Goal: Task Accomplishment & Management: Manage account settings

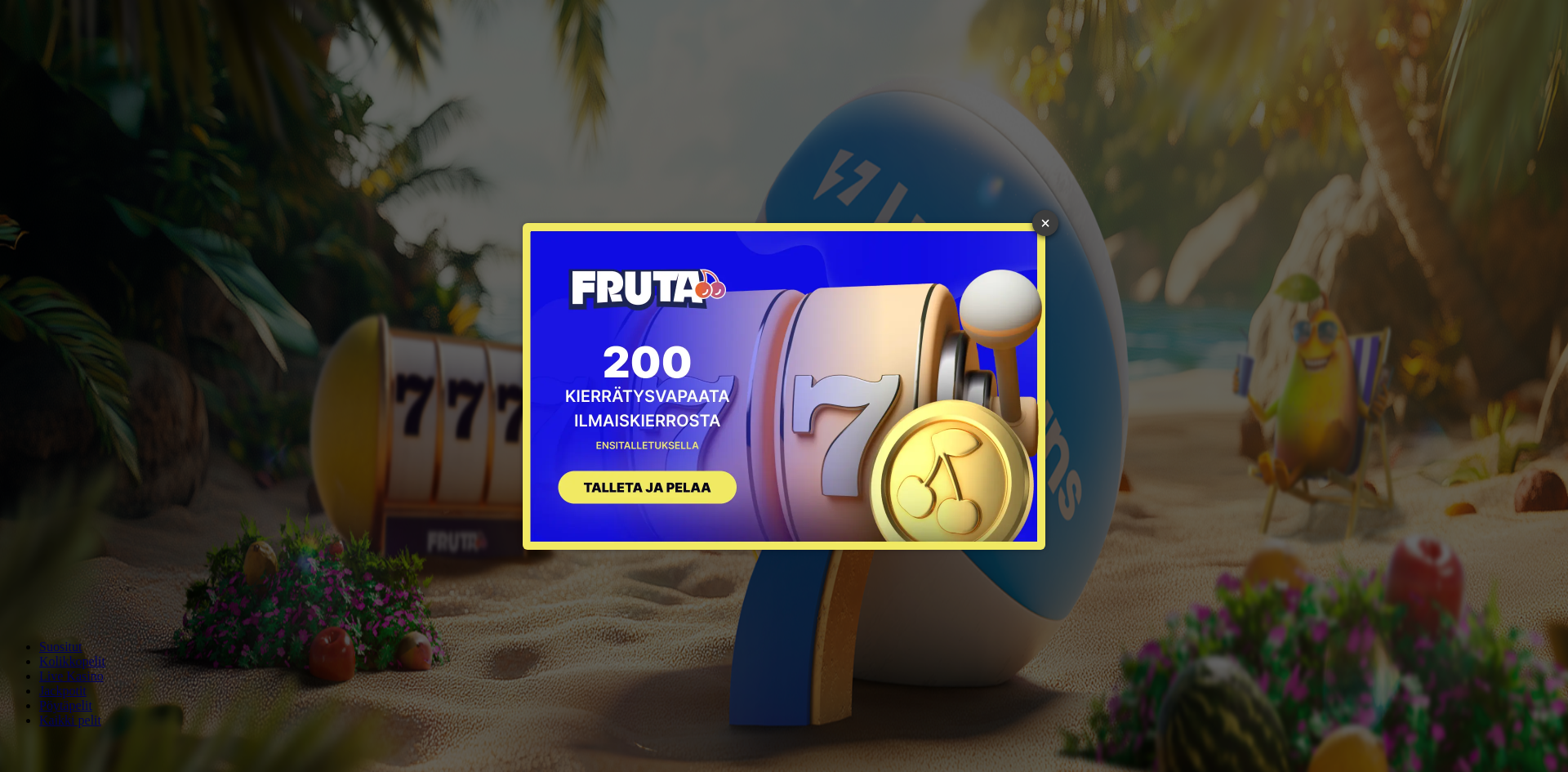
click at [1040, 222] on link "×" at bounding box center [1045, 223] width 26 height 26
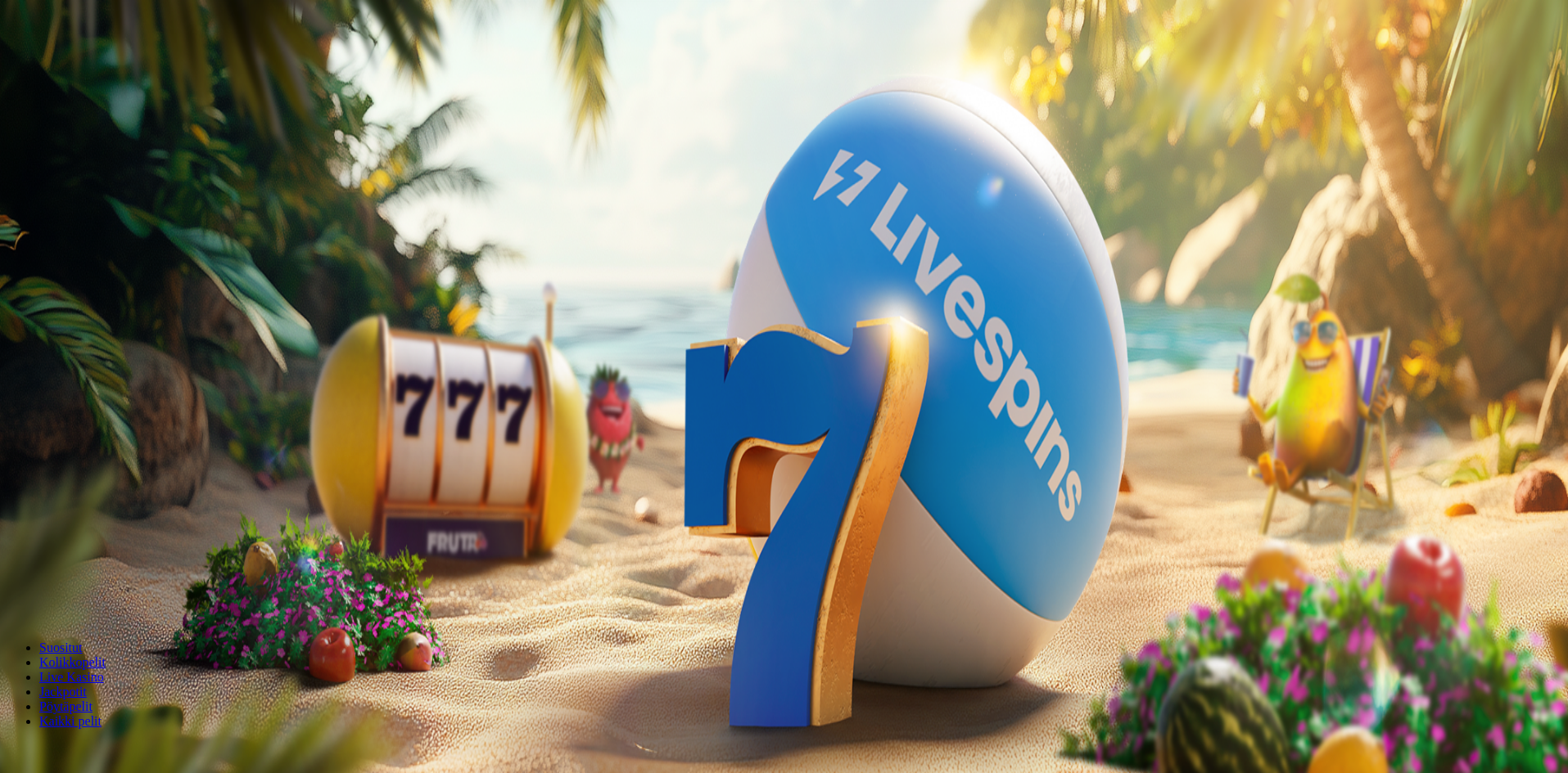
click at [113, 65] on span "Kirjaudu" at bounding box center [114, 59] width 40 height 12
click at [904, 366] on div at bounding box center [786, 366] width 1559 height 0
click at [87, 68] on button "Talletus 0.00 €" at bounding box center [47, 59] width 80 height 17
click at [123, 385] on input "***" at bounding box center [64, 392] width 116 height 16
type input "*"
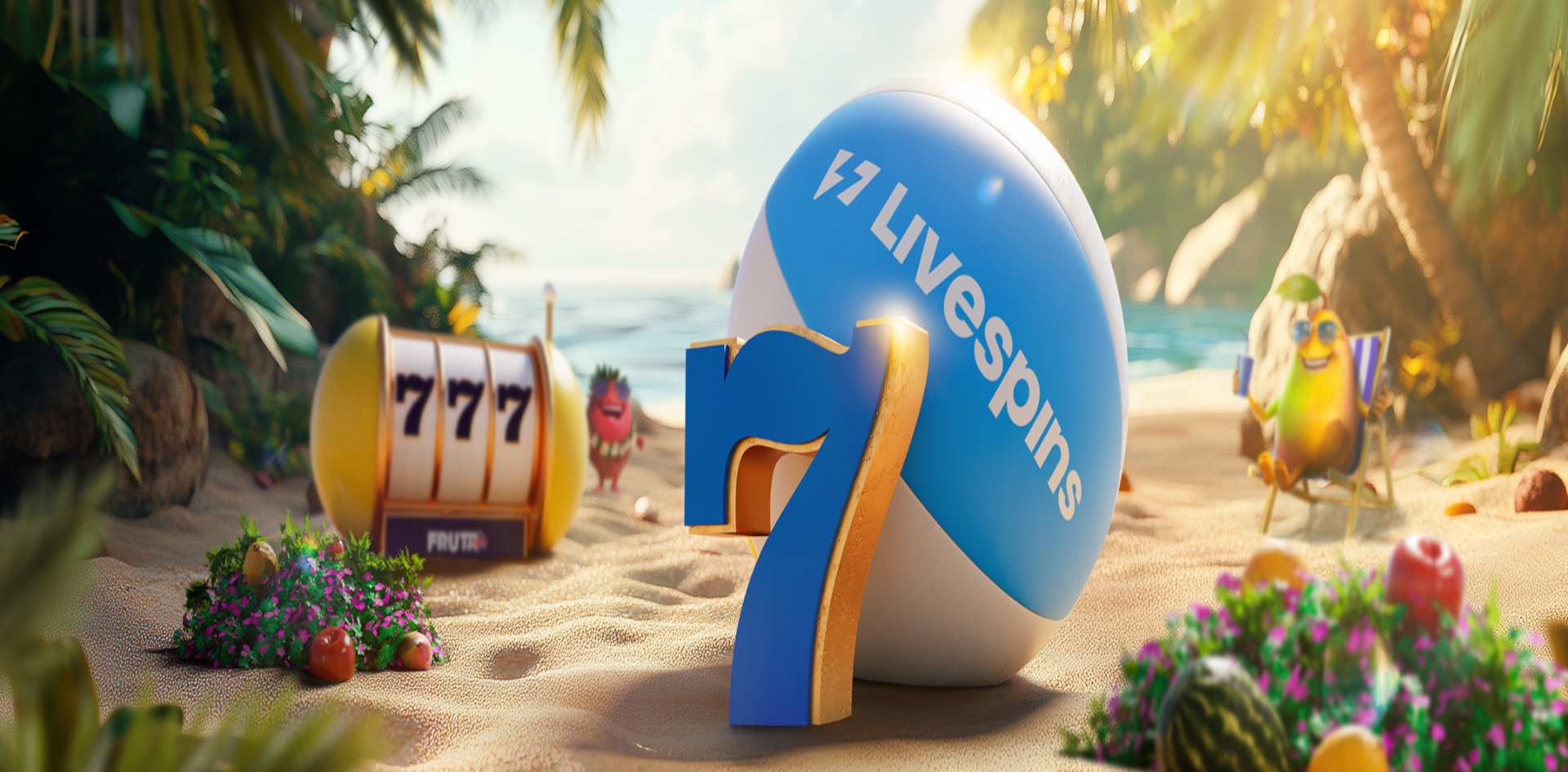
type input "***"
click at [117, 416] on button "TALLETA JA PELAA" at bounding box center [62, 424] width 111 height 17
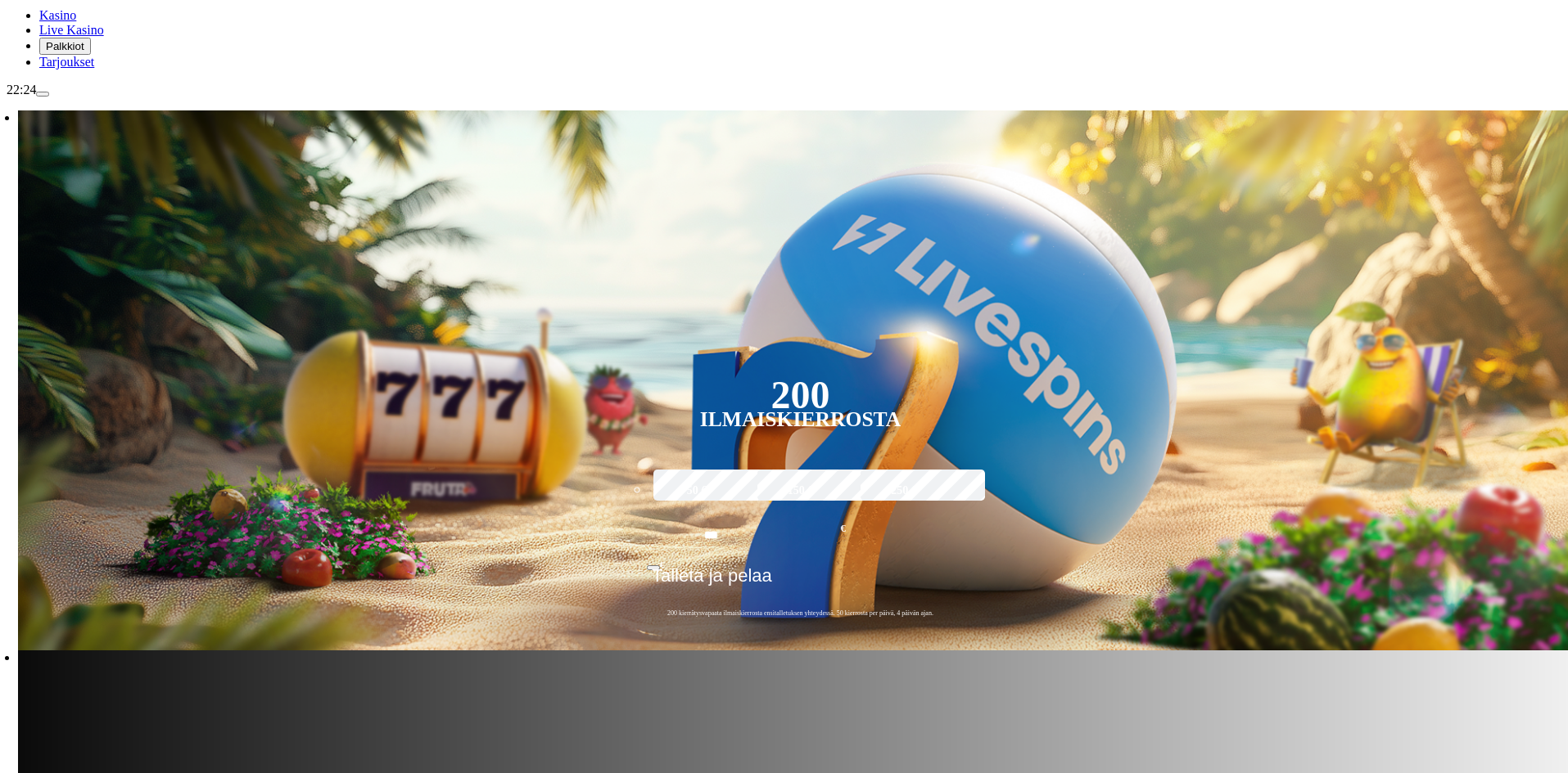
scroll to position [246, 0]
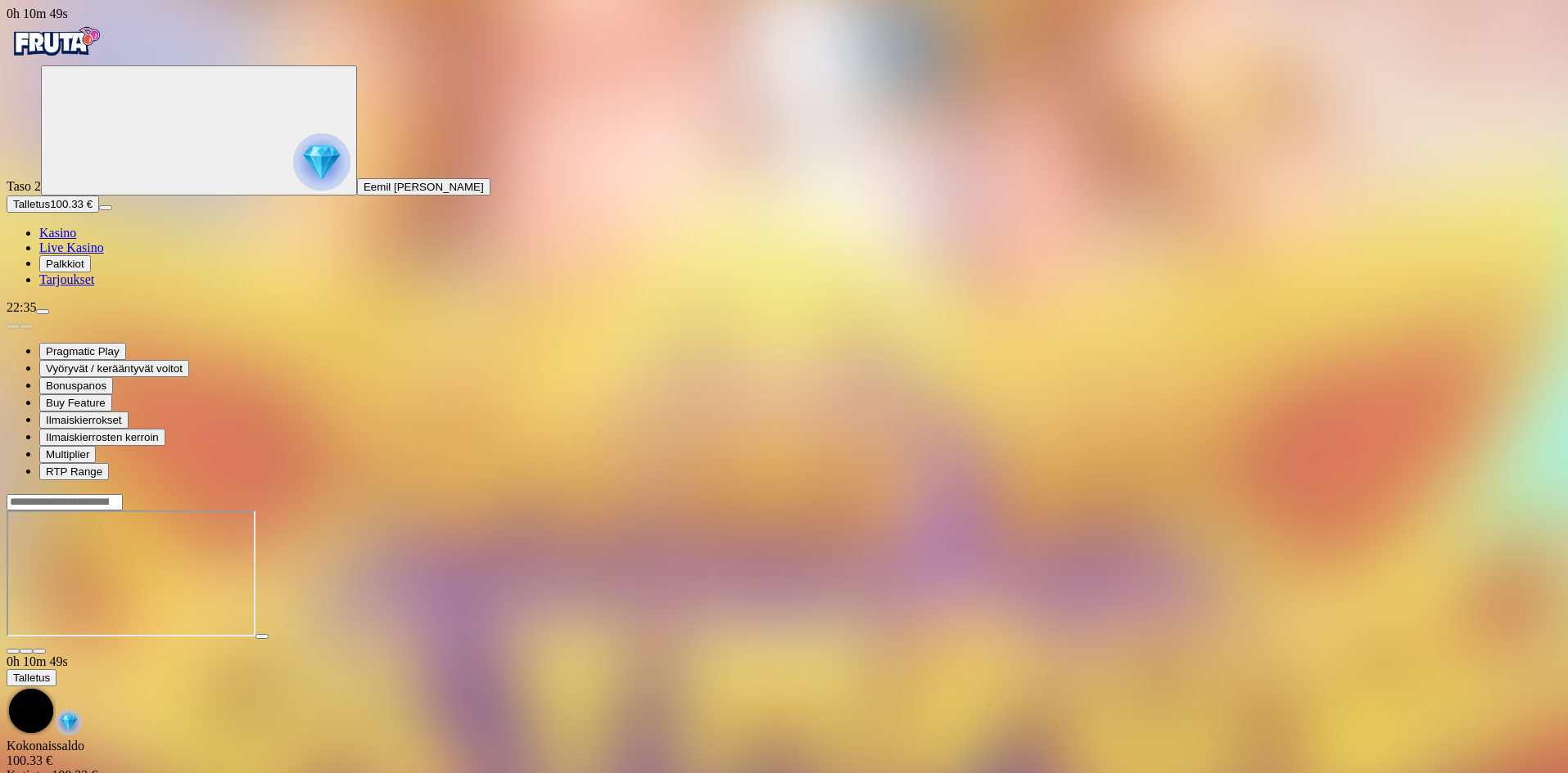
click at [39, 240] on span "diamond icon" at bounding box center [39, 232] width 0 height 14
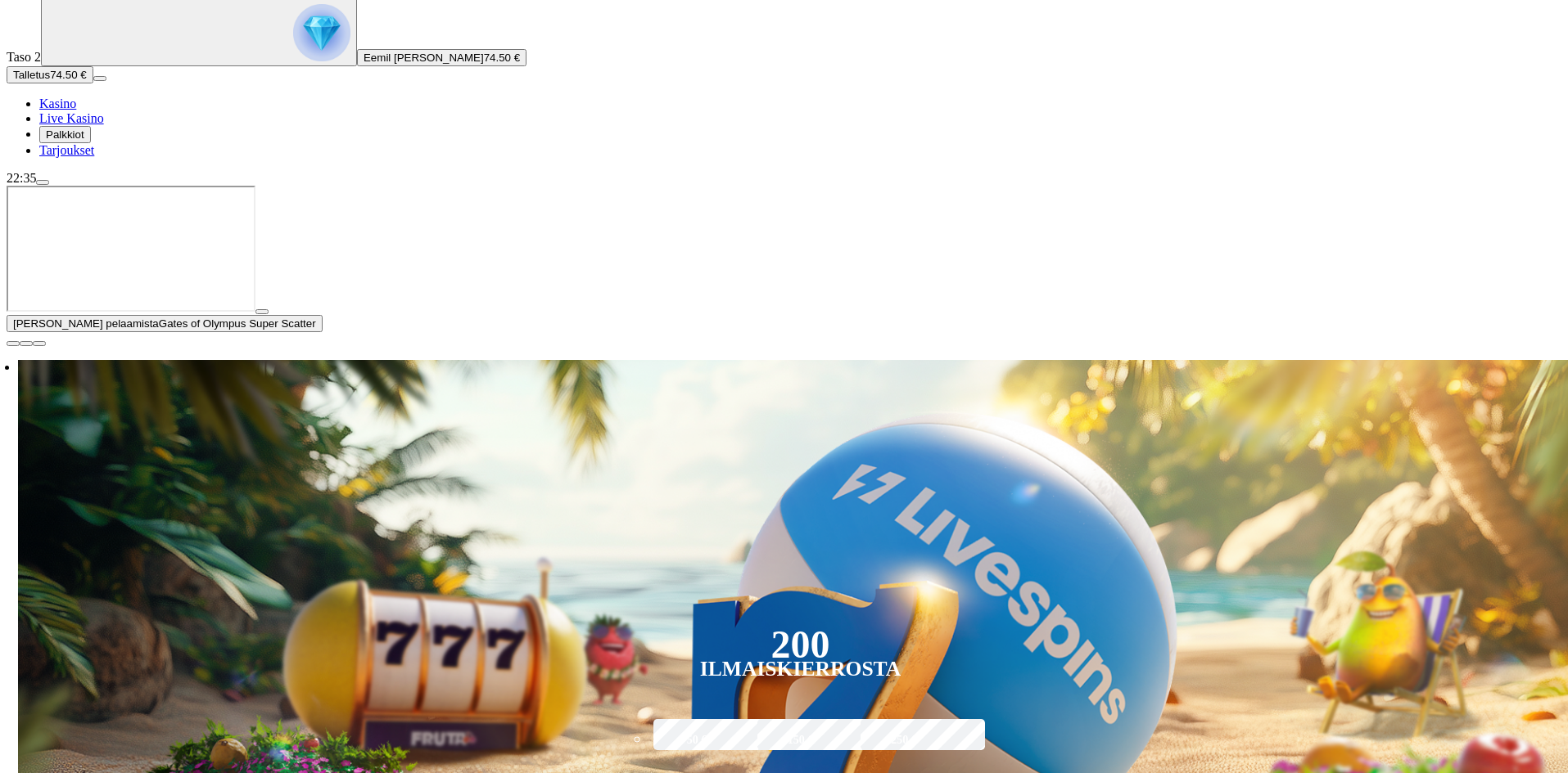
scroll to position [246, 0]
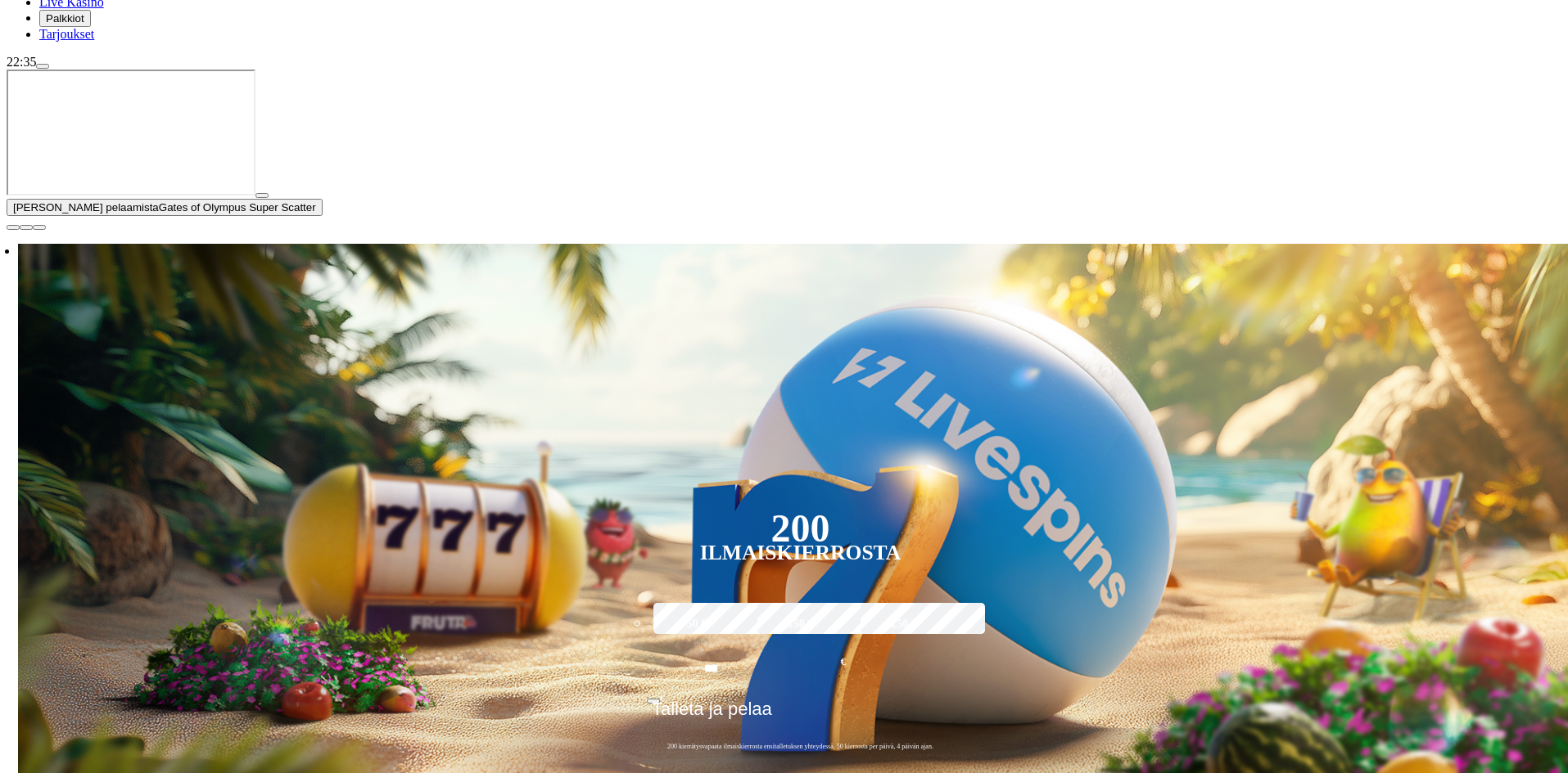
type input "********"
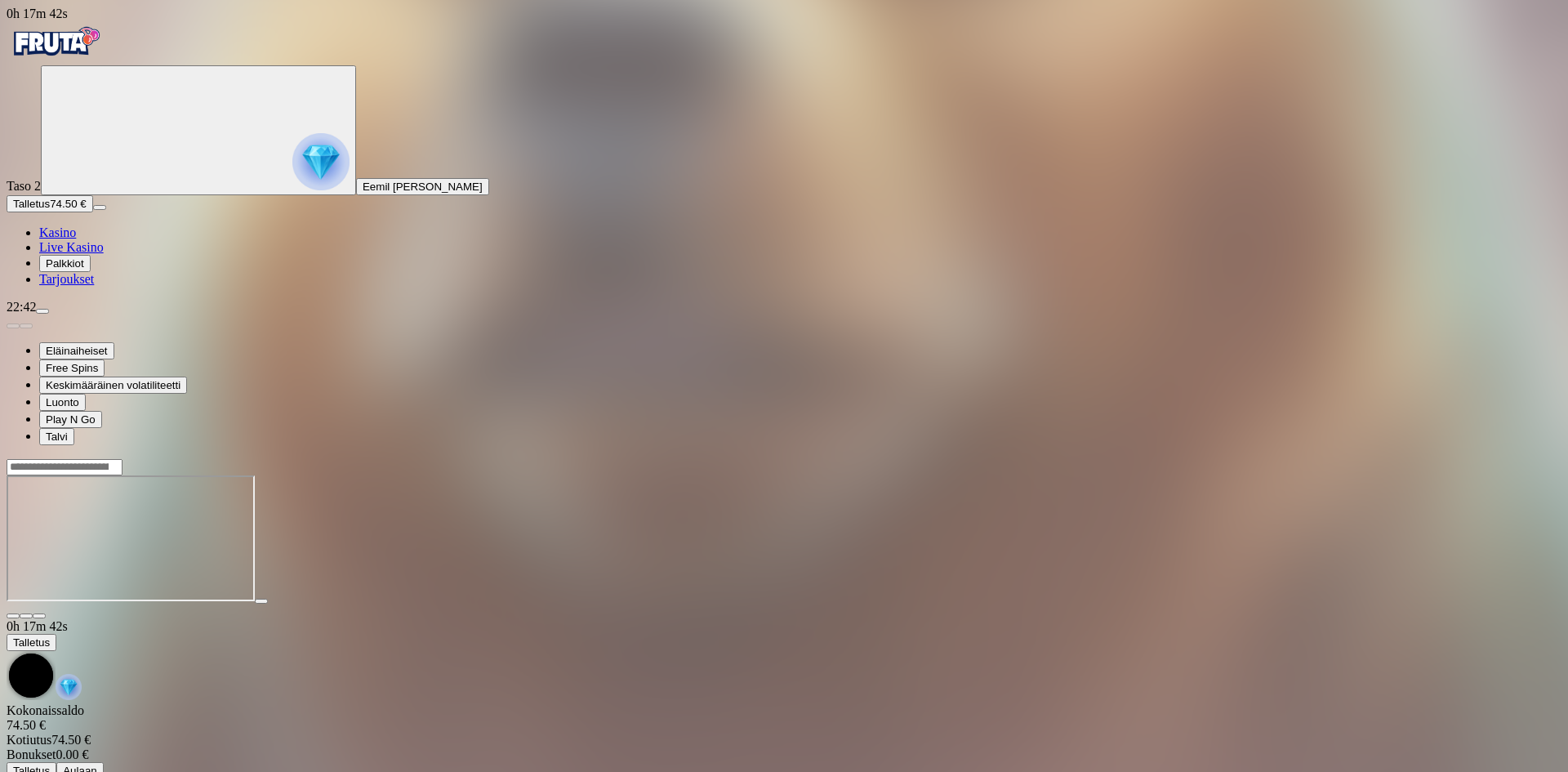
click at [104, 254] on span "Live Kasino" at bounding box center [72, 247] width 65 height 14
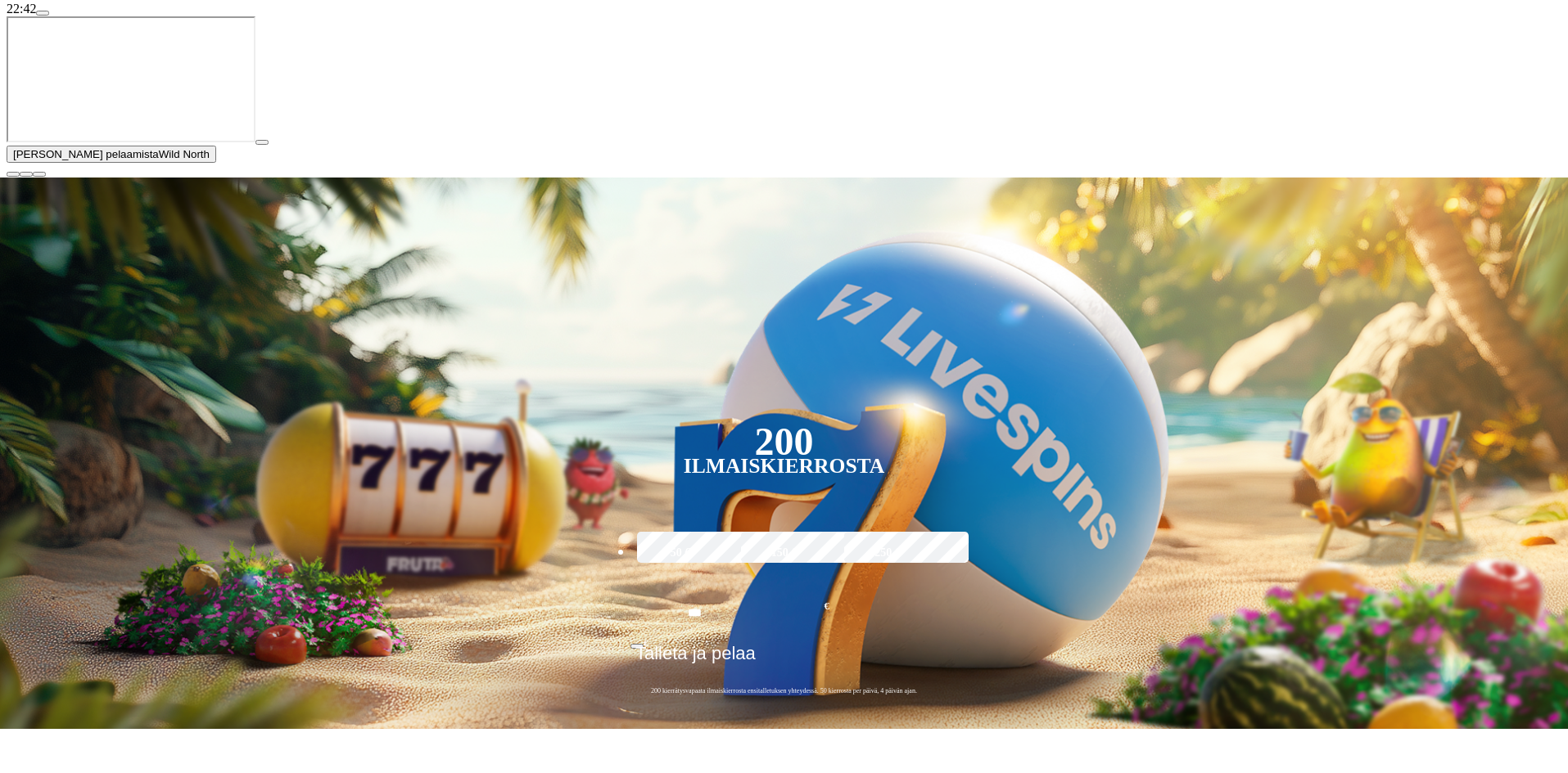
scroll to position [327, 0]
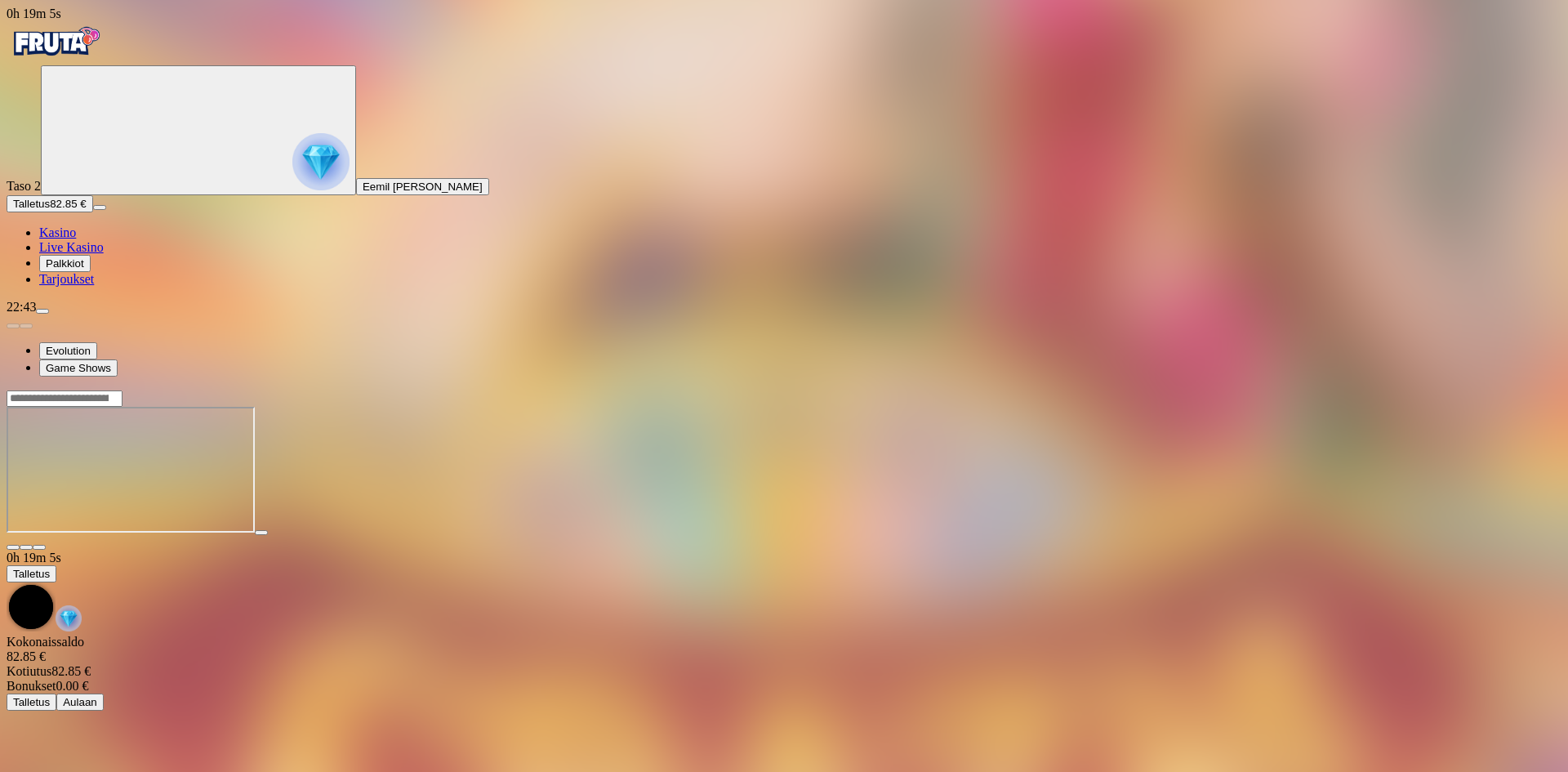
click at [76, 240] on span "Kasino" at bounding box center [57, 232] width 36 height 14
click at [82, 254] on link "Live Kasino" at bounding box center [72, 247] width 65 height 14
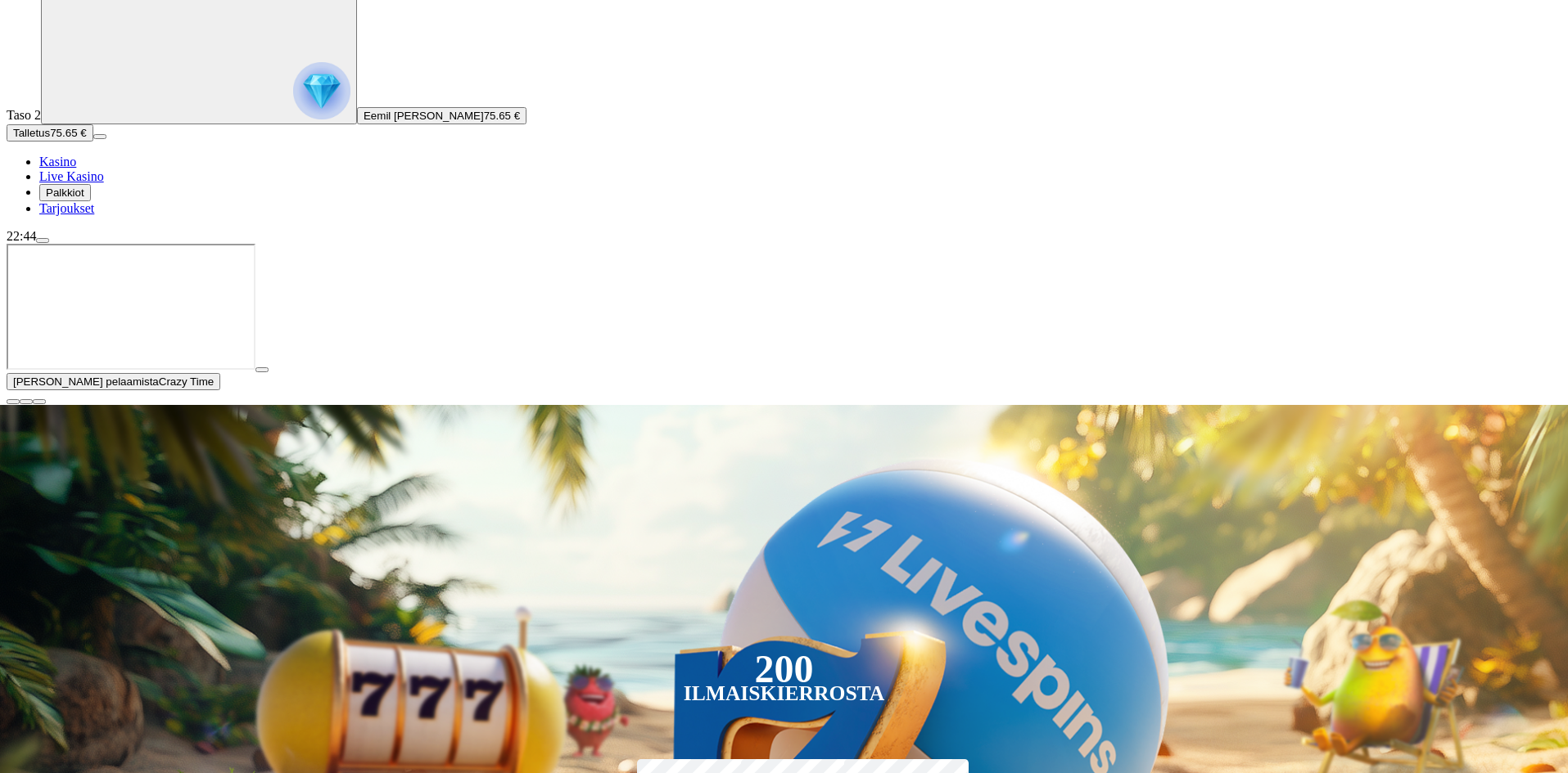
scroll to position [82, 0]
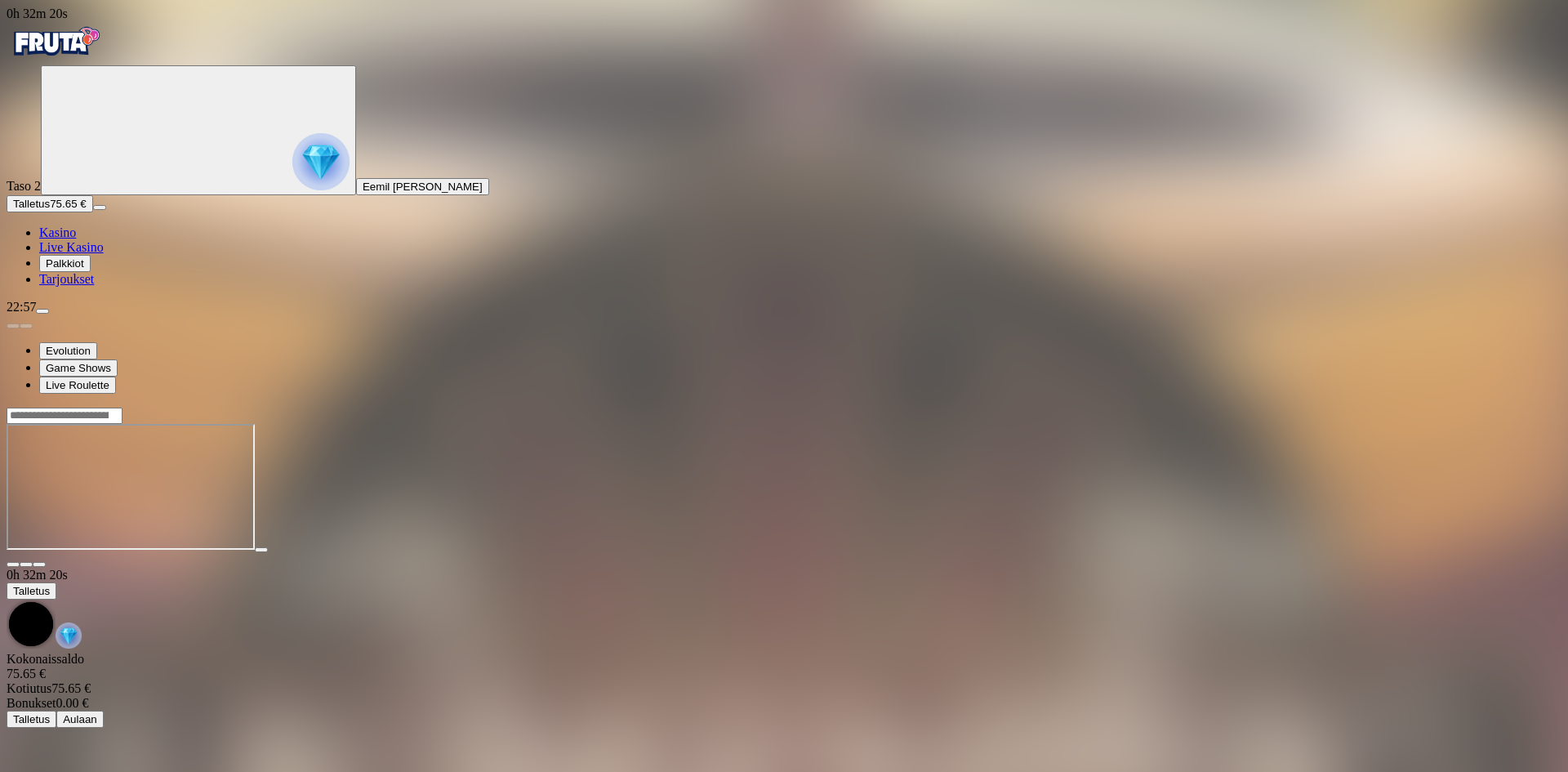
click at [76, 240] on link "Kasino" at bounding box center [57, 232] width 36 height 14
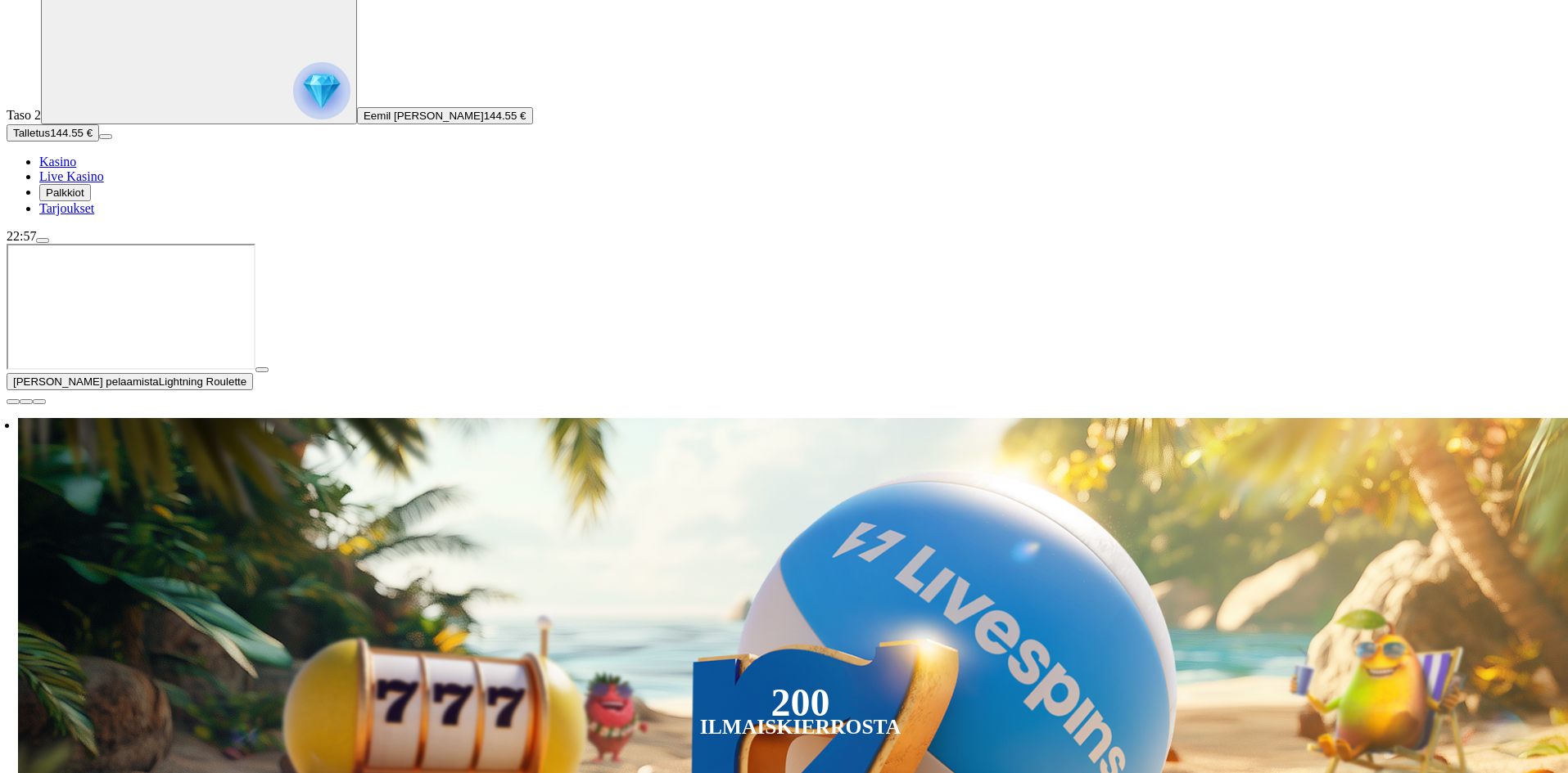
scroll to position [82, 0]
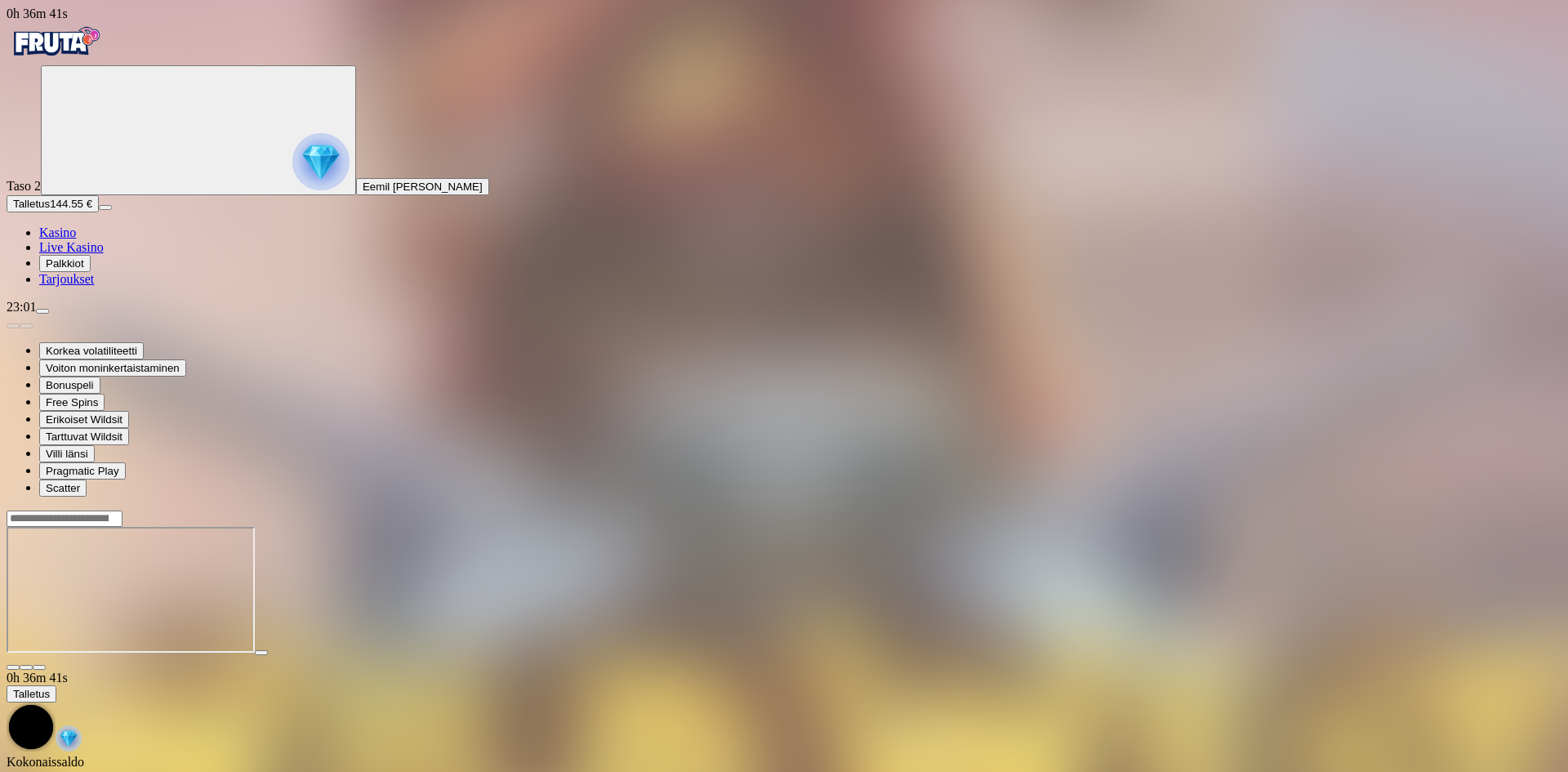
click at [104, 254] on span "Live Kasino" at bounding box center [72, 247] width 65 height 14
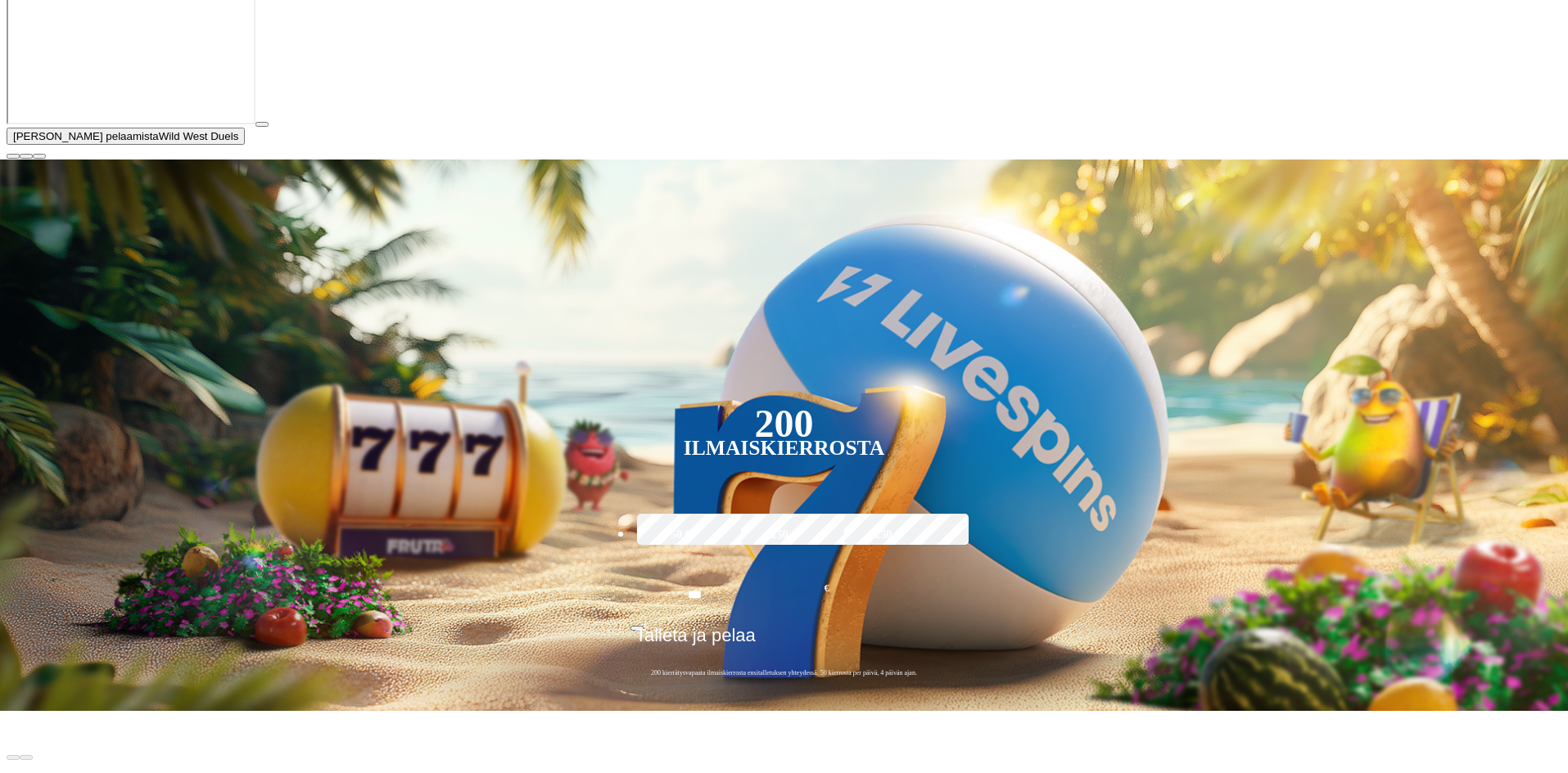
scroll to position [327, 0]
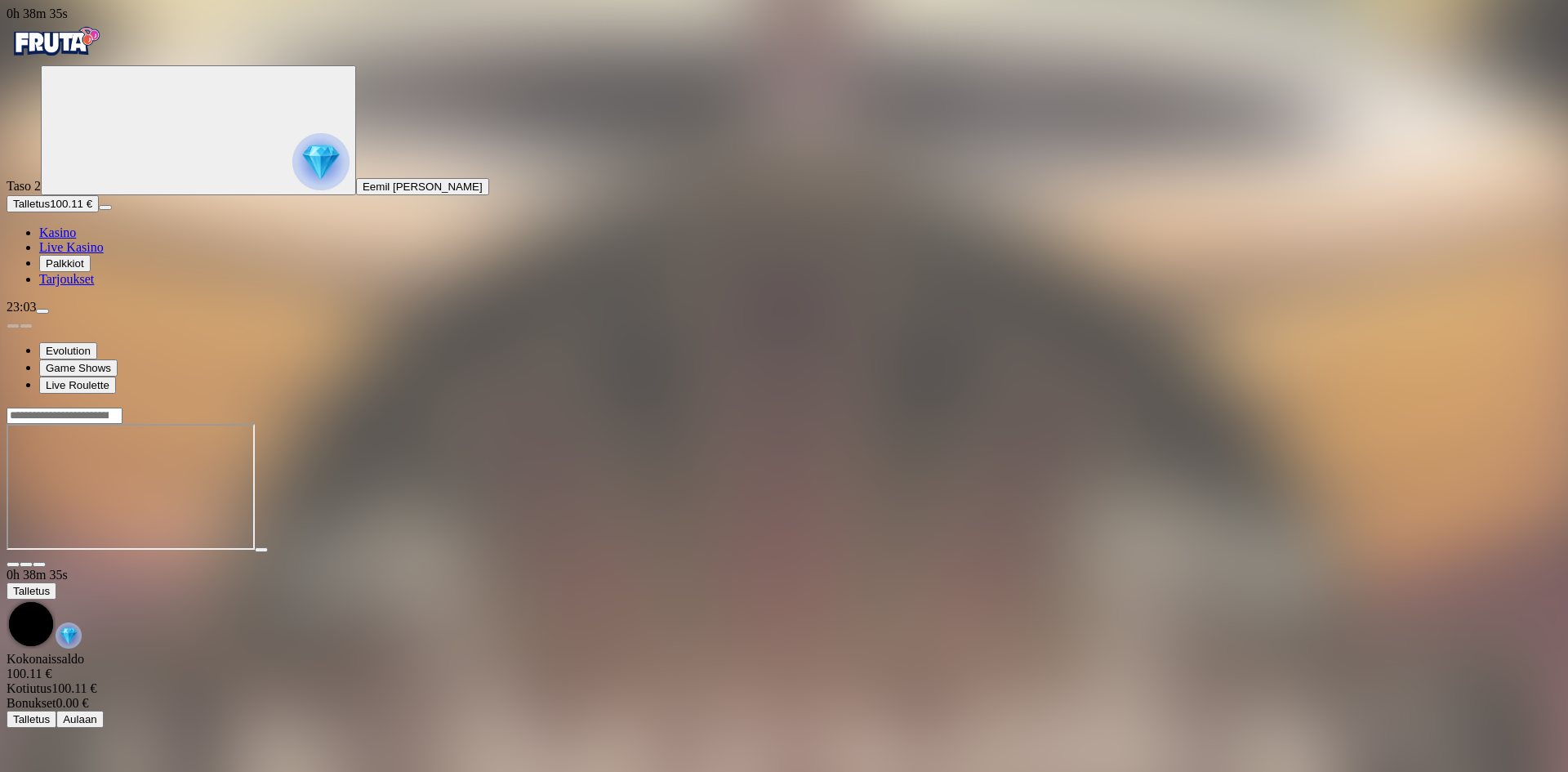
click at [66, 240] on span "Kasino" at bounding box center [57, 232] width 36 height 14
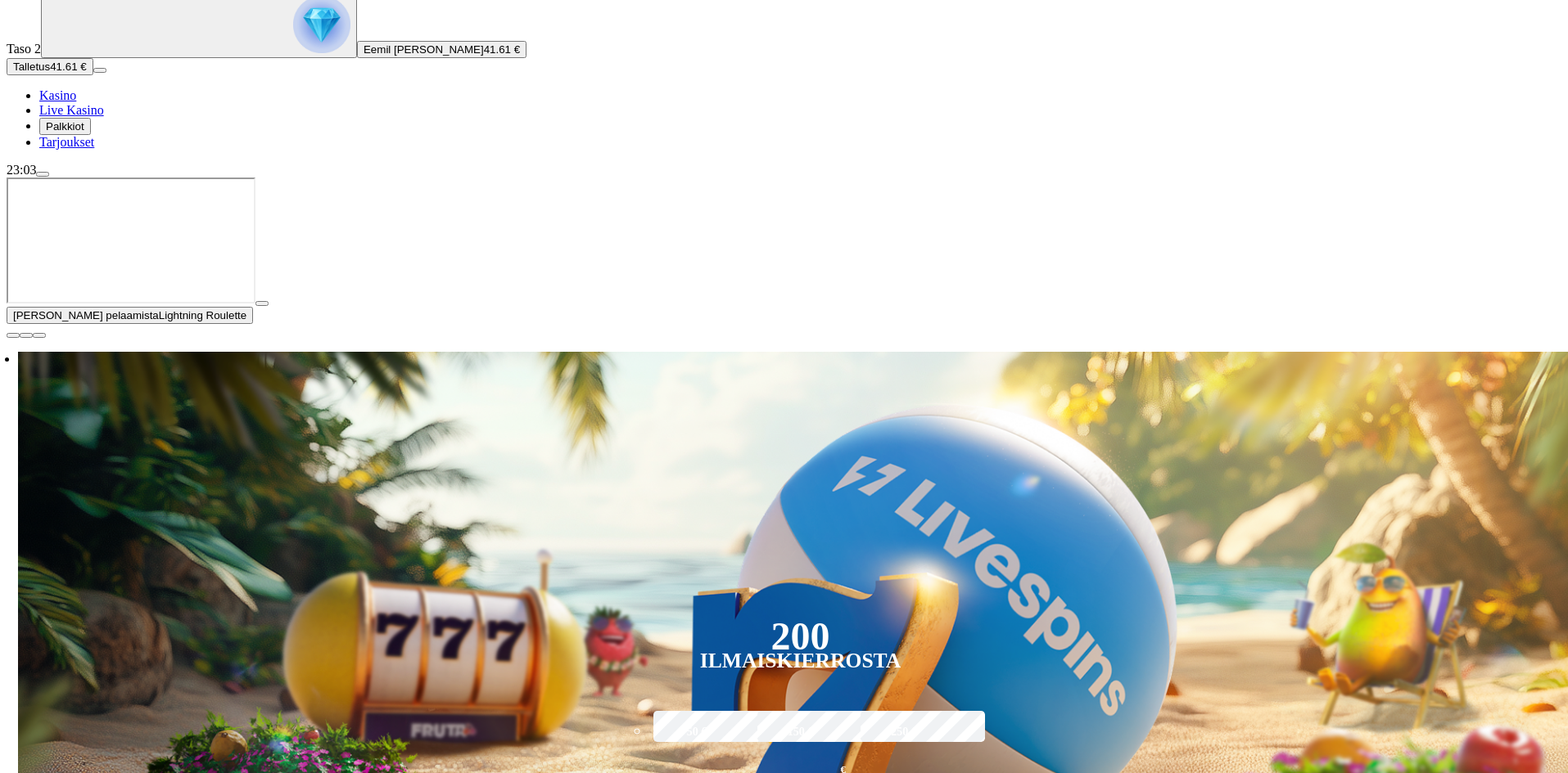
scroll to position [164, 0]
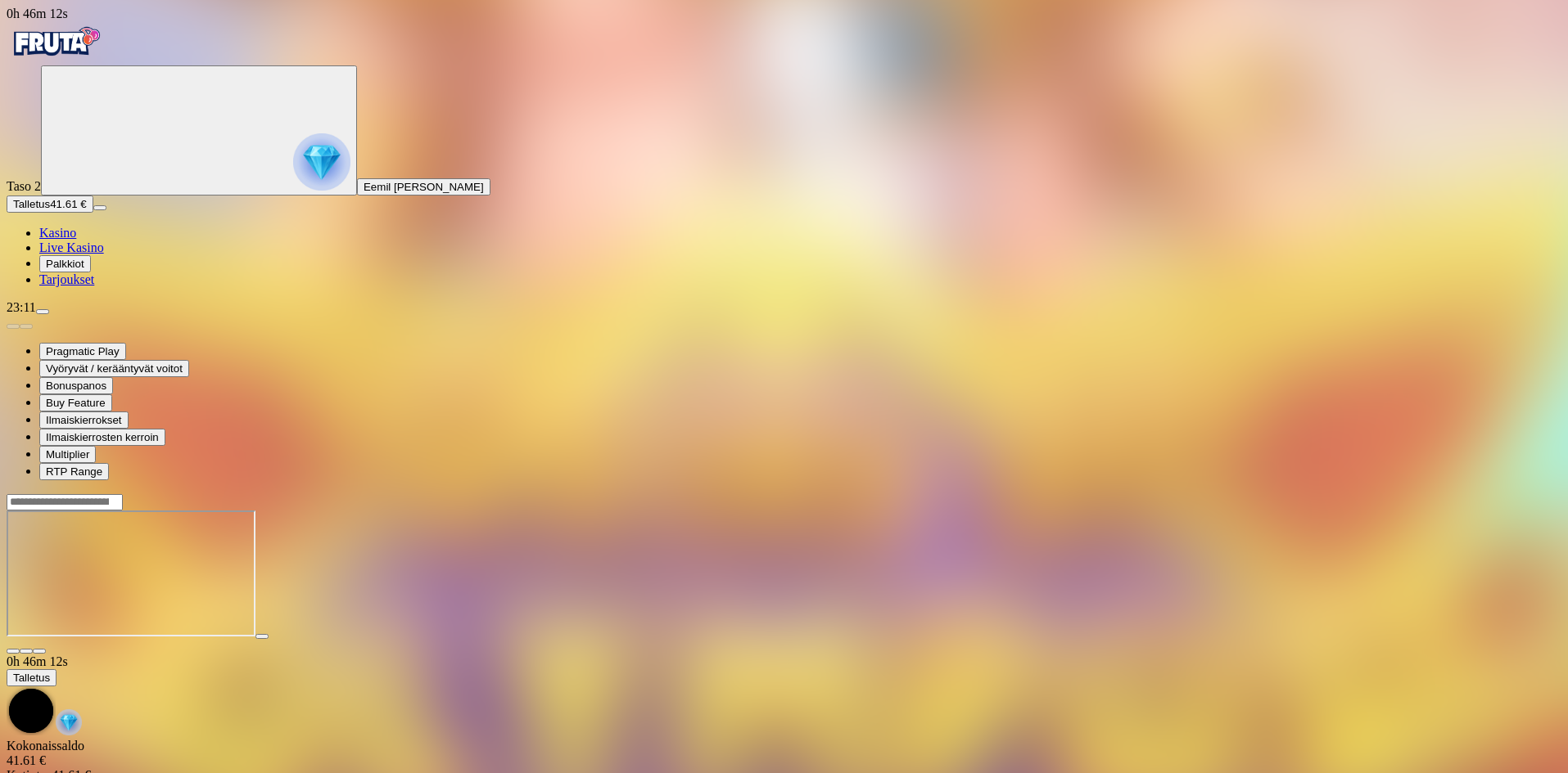
click at [39, 240] on span "diamond icon" at bounding box center [39, 232] width 0 height 14
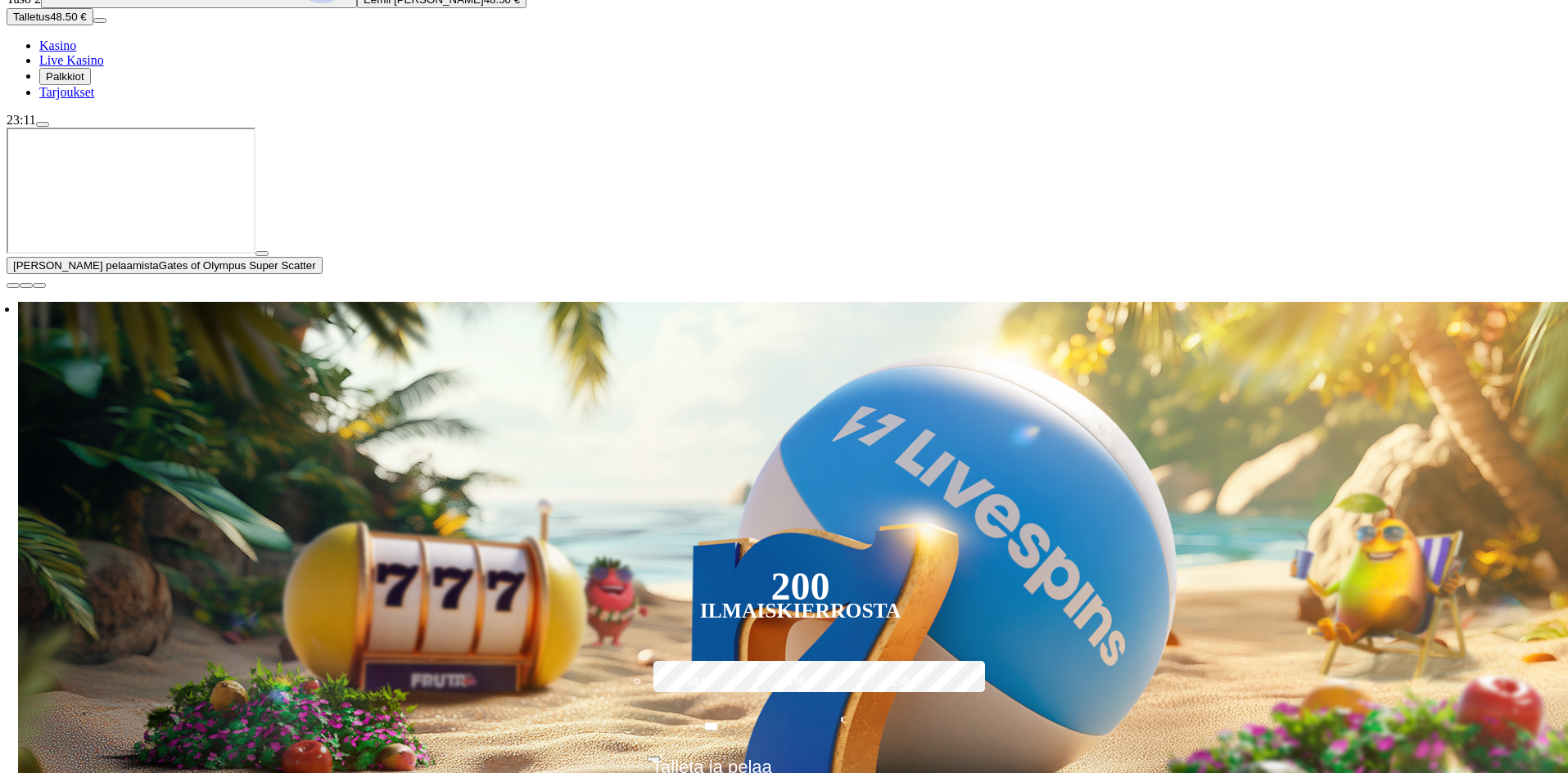
scroll to position [246, 0]
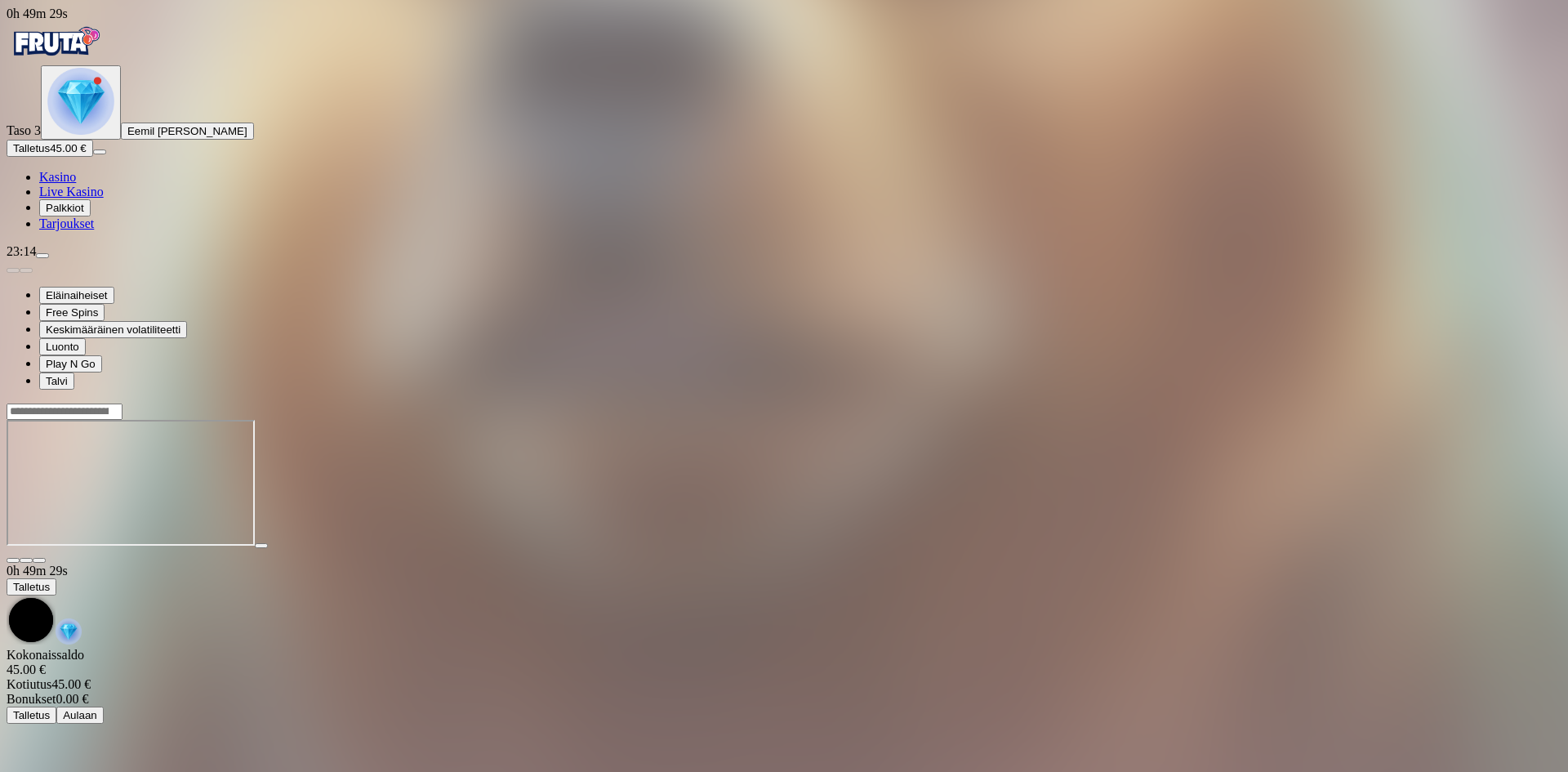
click at [84, 199] on span "Live Kasino" at bounding box center [72, 191] width 65 height 14
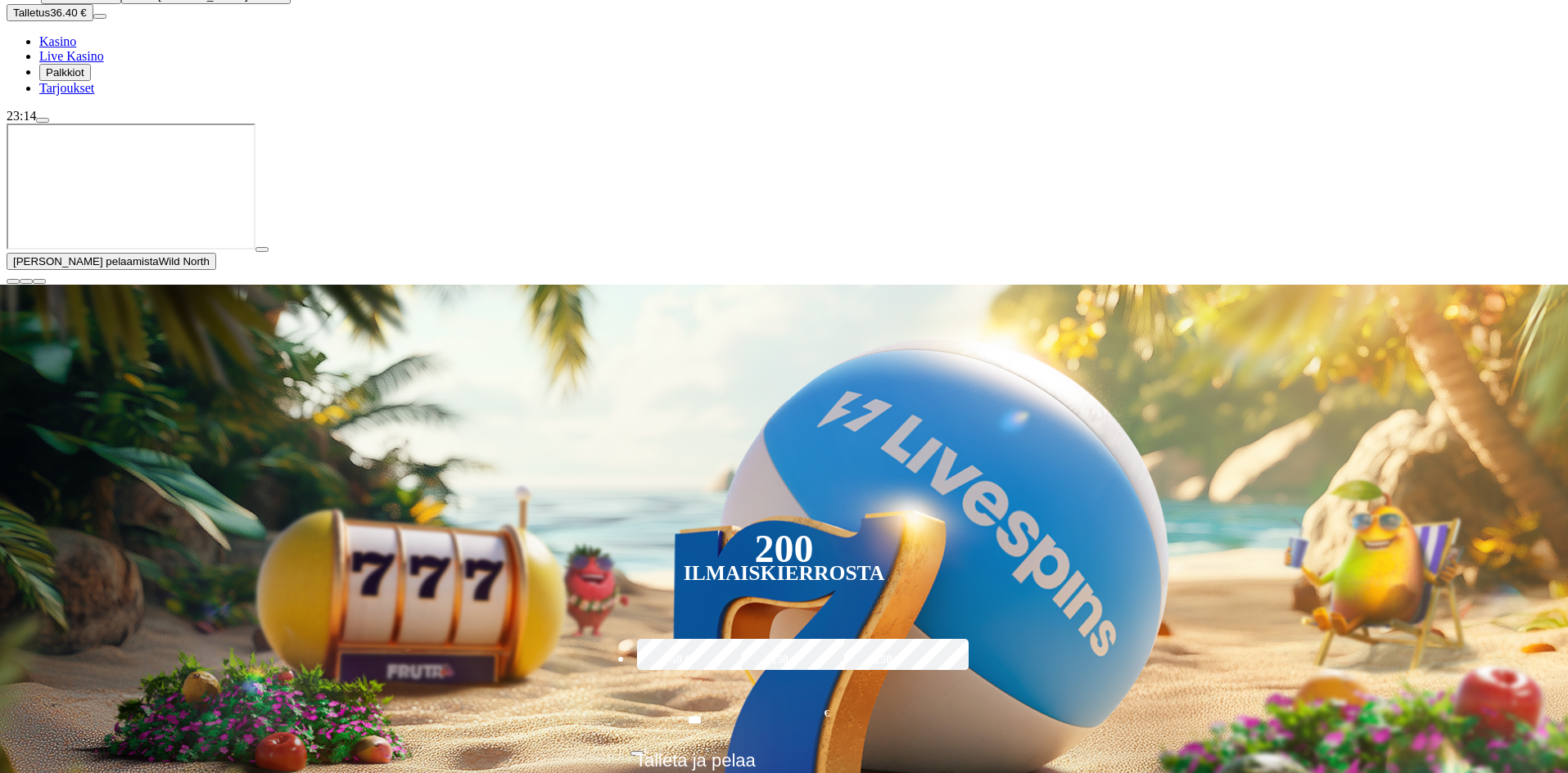
scroll to position [164, 0]
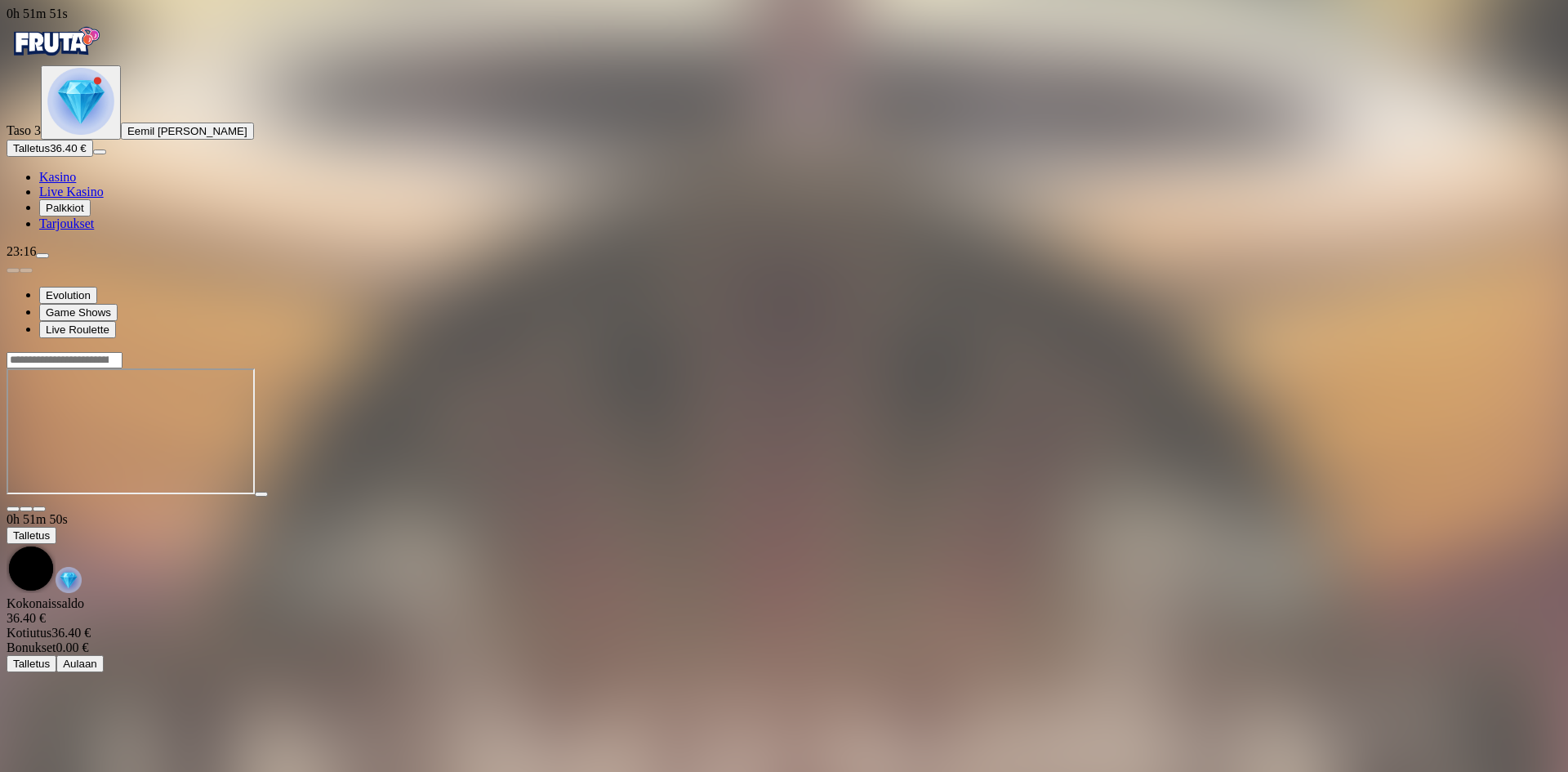
click at [50, 155] on span "Talletus" at bounding box center [32, 148] width 36 height 12
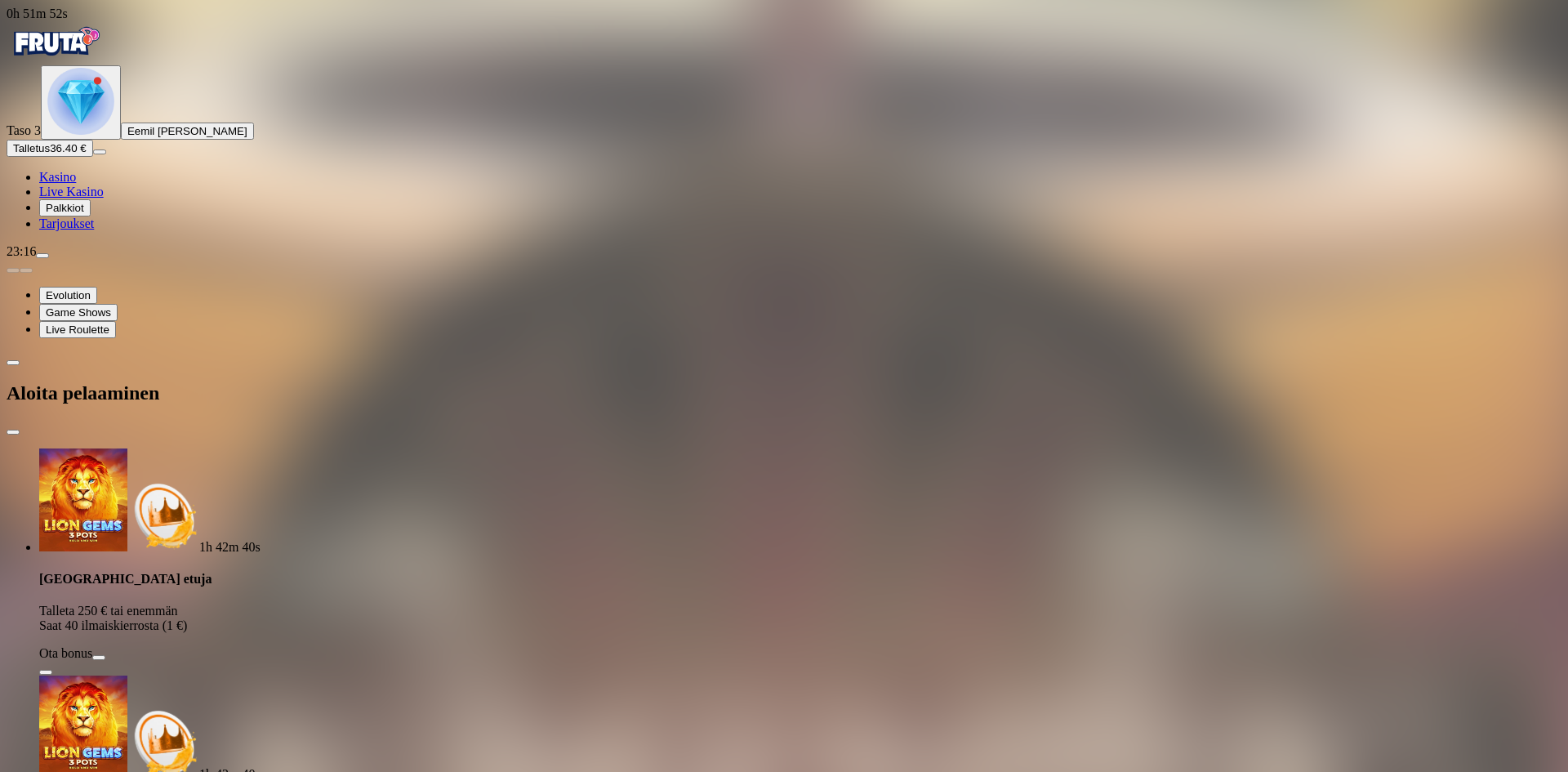
type input "*"
type input "**"
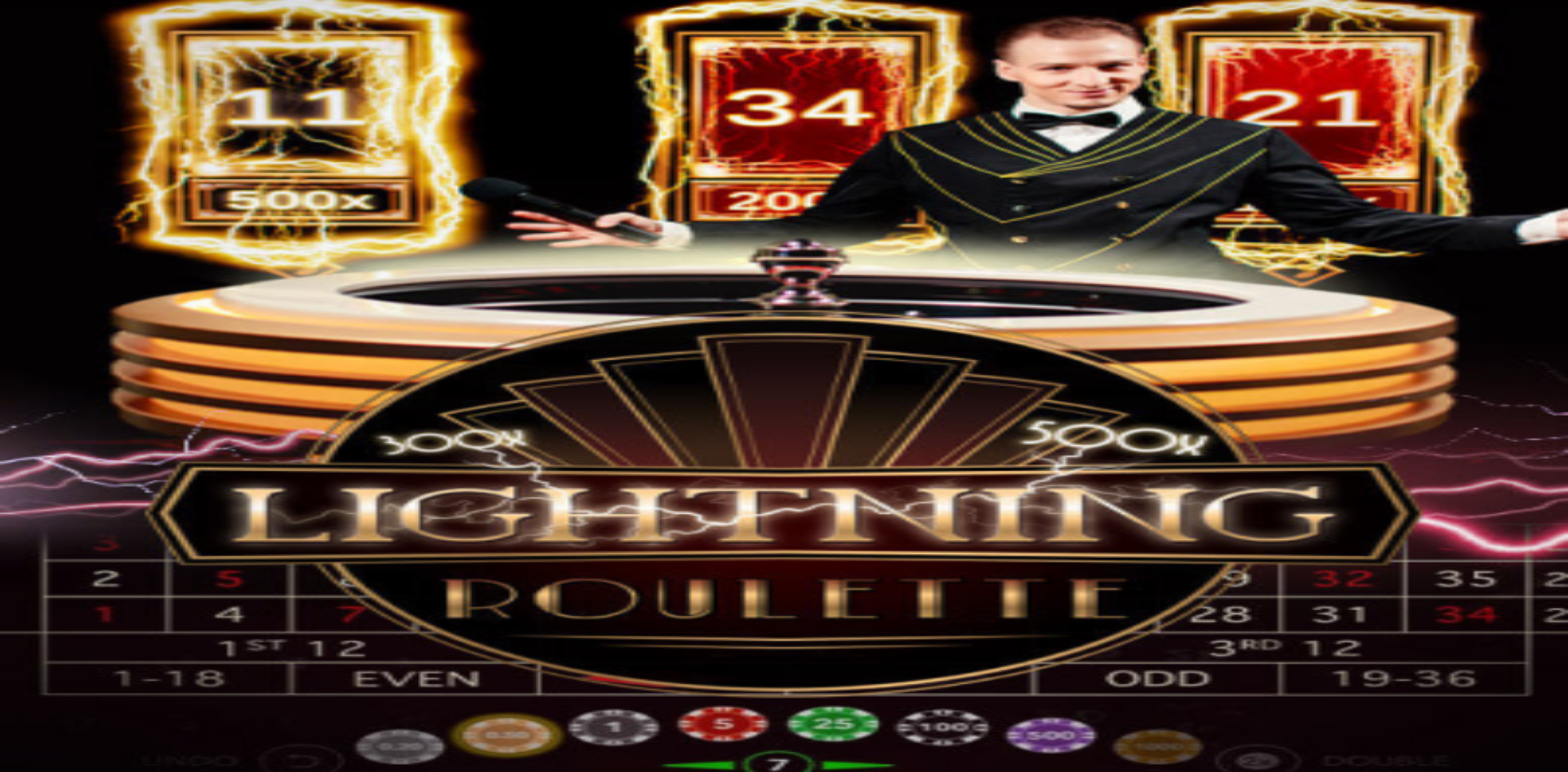
click at [50, 155] on span "Talletus" at bounding box center [32, 148] width 36 height 12
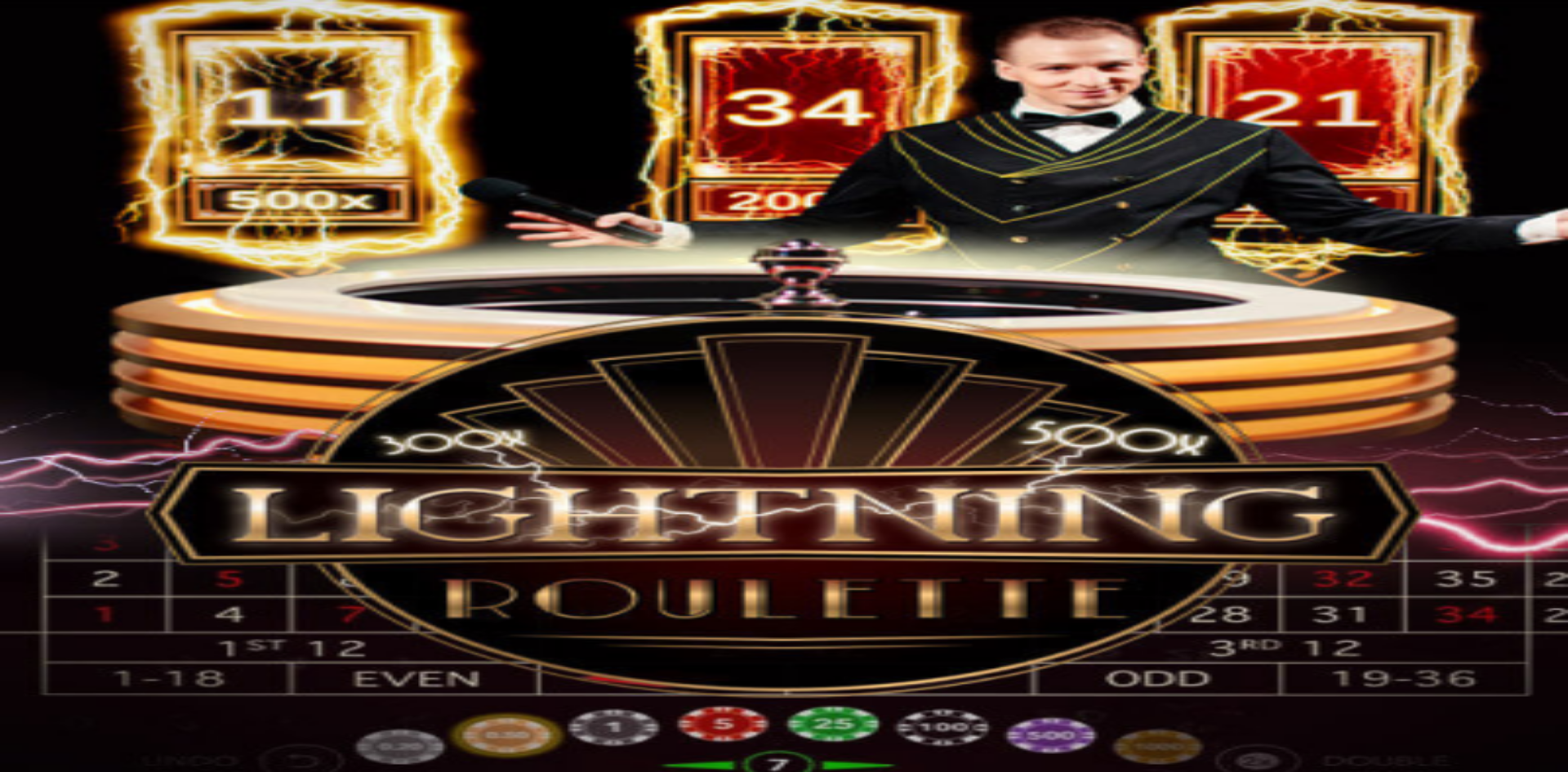
type input "*"
type input "***"
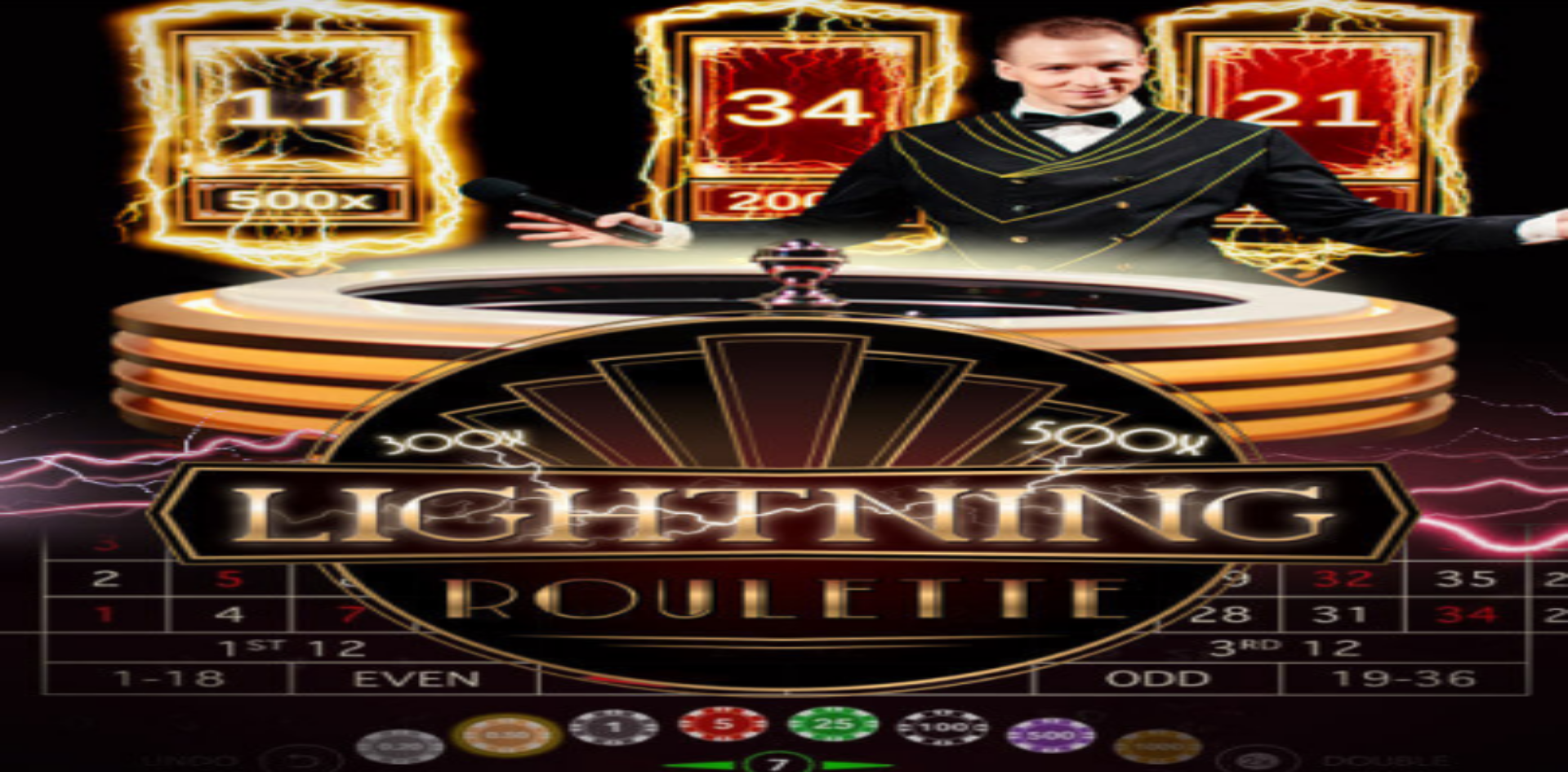
click at [855, 477] on div at bounding box center [784, 477] width 1556 height 0
drag, startPoint x: 856, startPoint y: 366, endPoint x: 854, endPoint y: 355, distance: 11.2
click at [856, 477] on div at bounding box center [784, 477] width 1556 height 0
click at [854, 477] on div at bounding box center [784, 477] width 1556 height 0
drag, startPoint x: 844, startPoint y: 348, endPoint x: 835, endPoint y: 344, distance: 9.8
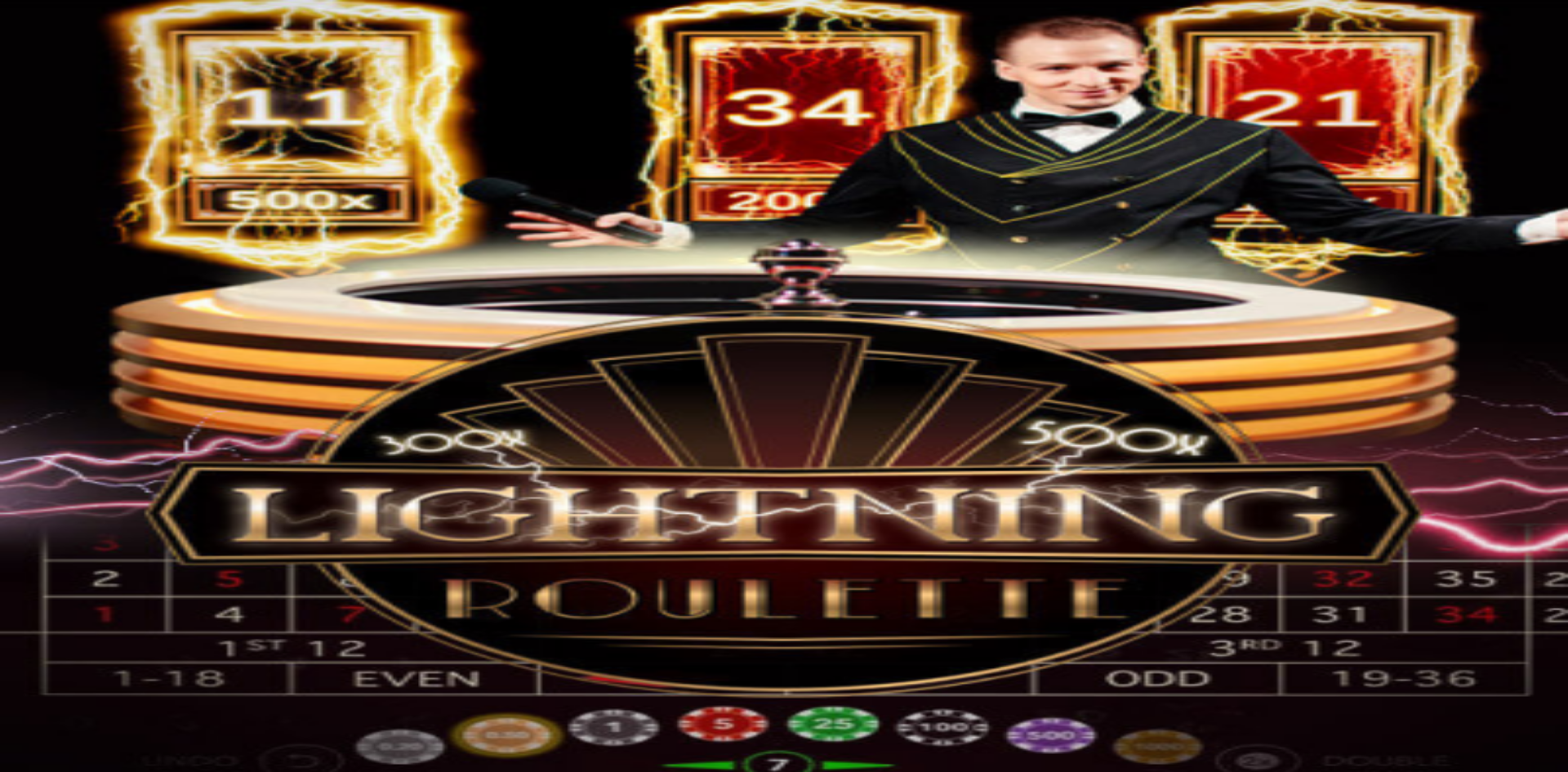
click at [839, 477] on div at bounding box center [784, 477] width 1556 height 0
click at [805, 477] on div at bounding box center [784, 477] width 1556 height 0
click at [90, 199] on span "Live Kasino" at bounding box center [72, 191] width 65 height 14
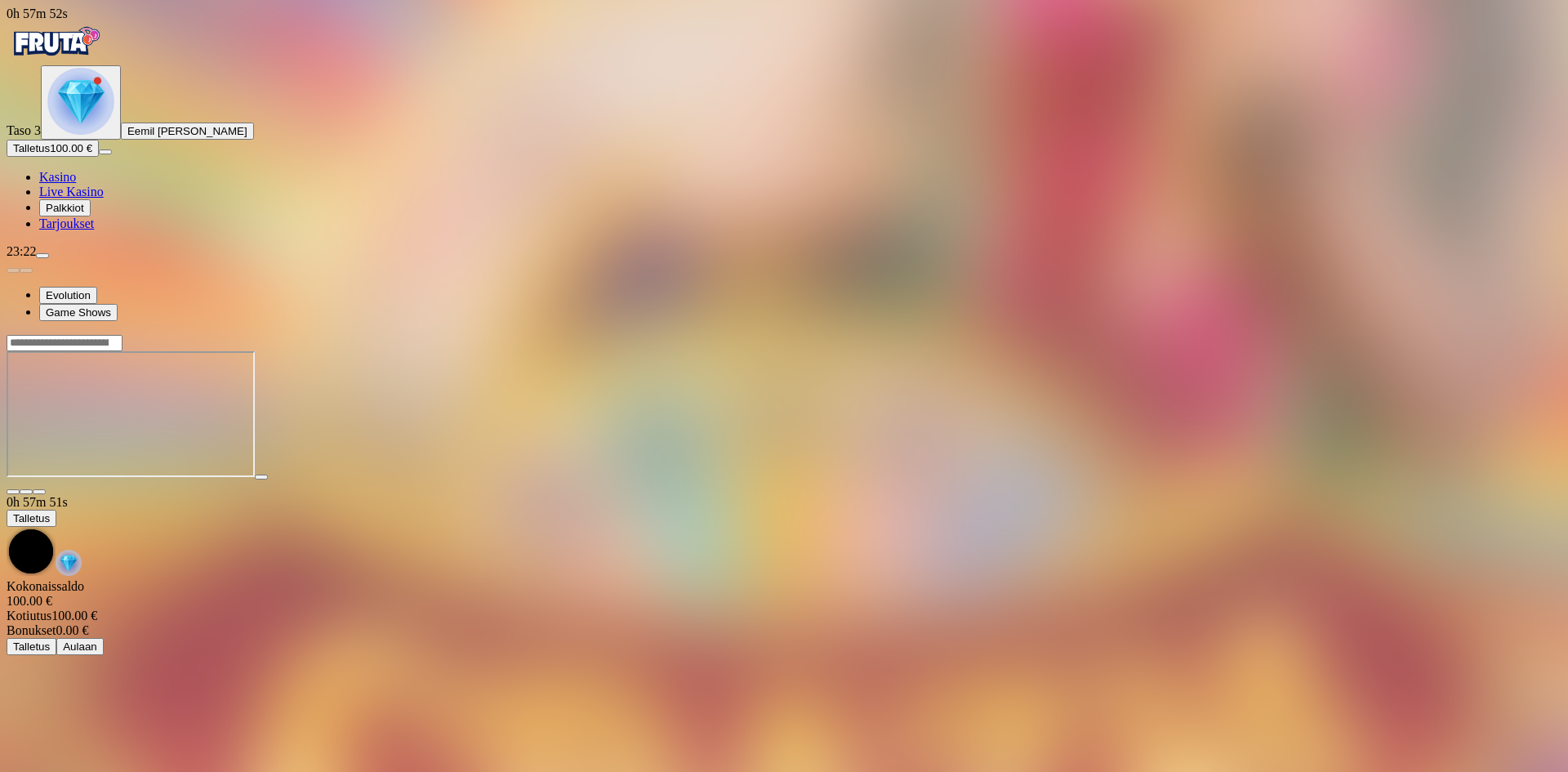
click at [1281, 321] on ul "Evolution Game Shows" at bounding box center [784, 304] width 1556 height 34
click at [83, 199] on span "Live Kasino" at bounding box center [72, 191] width 65 height 14
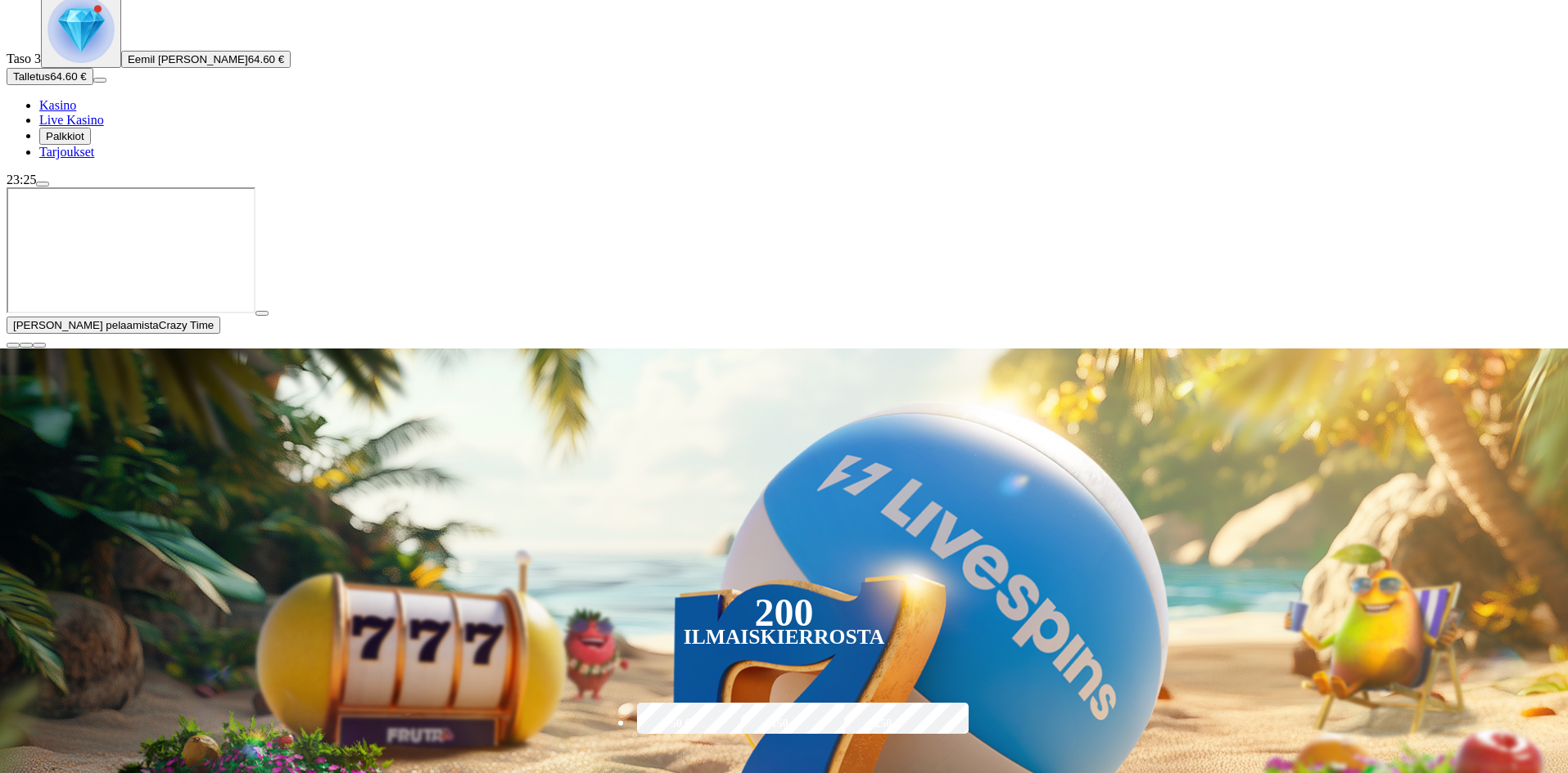
scroll to position [82, 0]
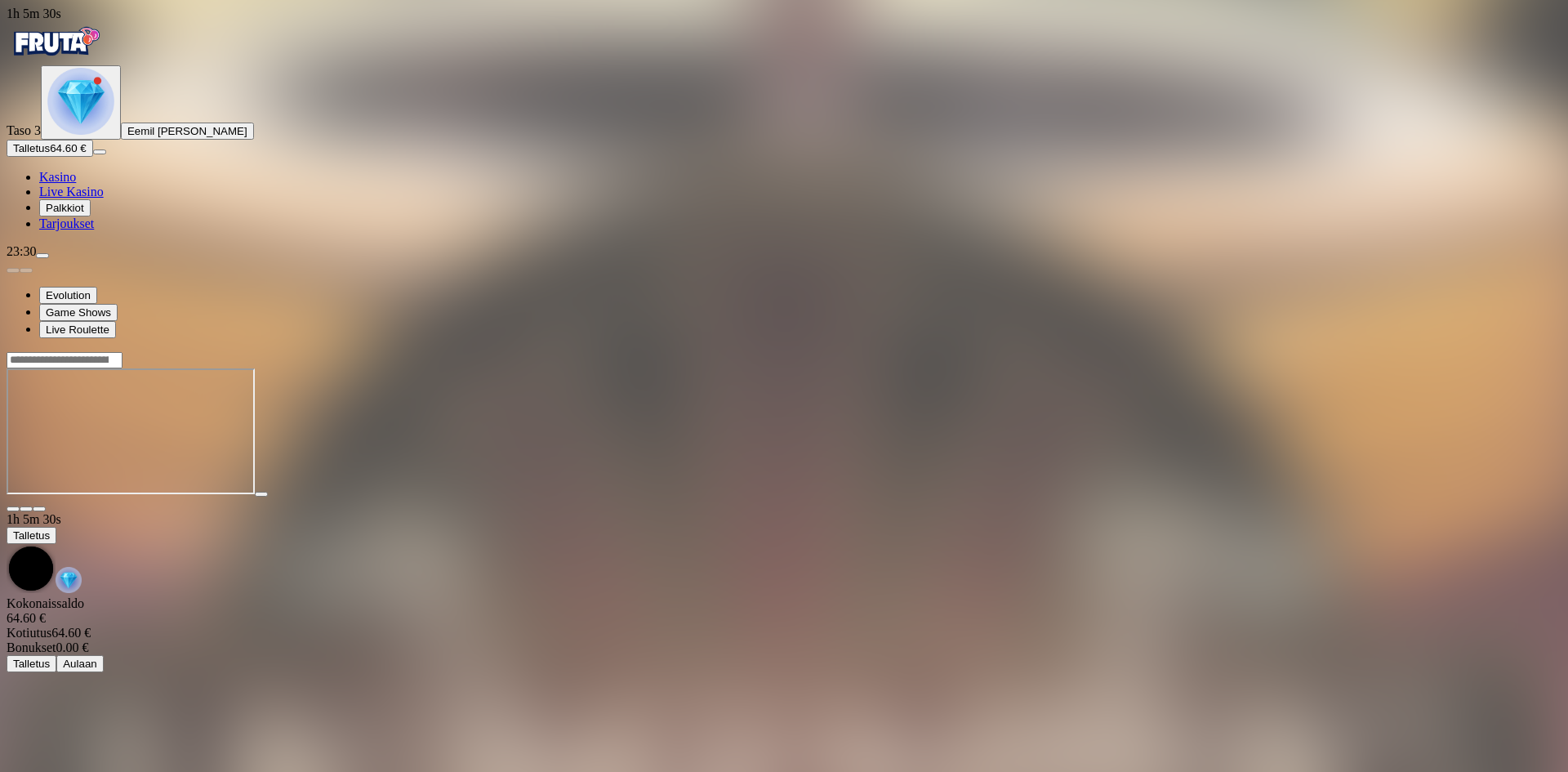
click at [75, 183] on link "Kasino" at bounding box center [57, 177] width 36 height 14
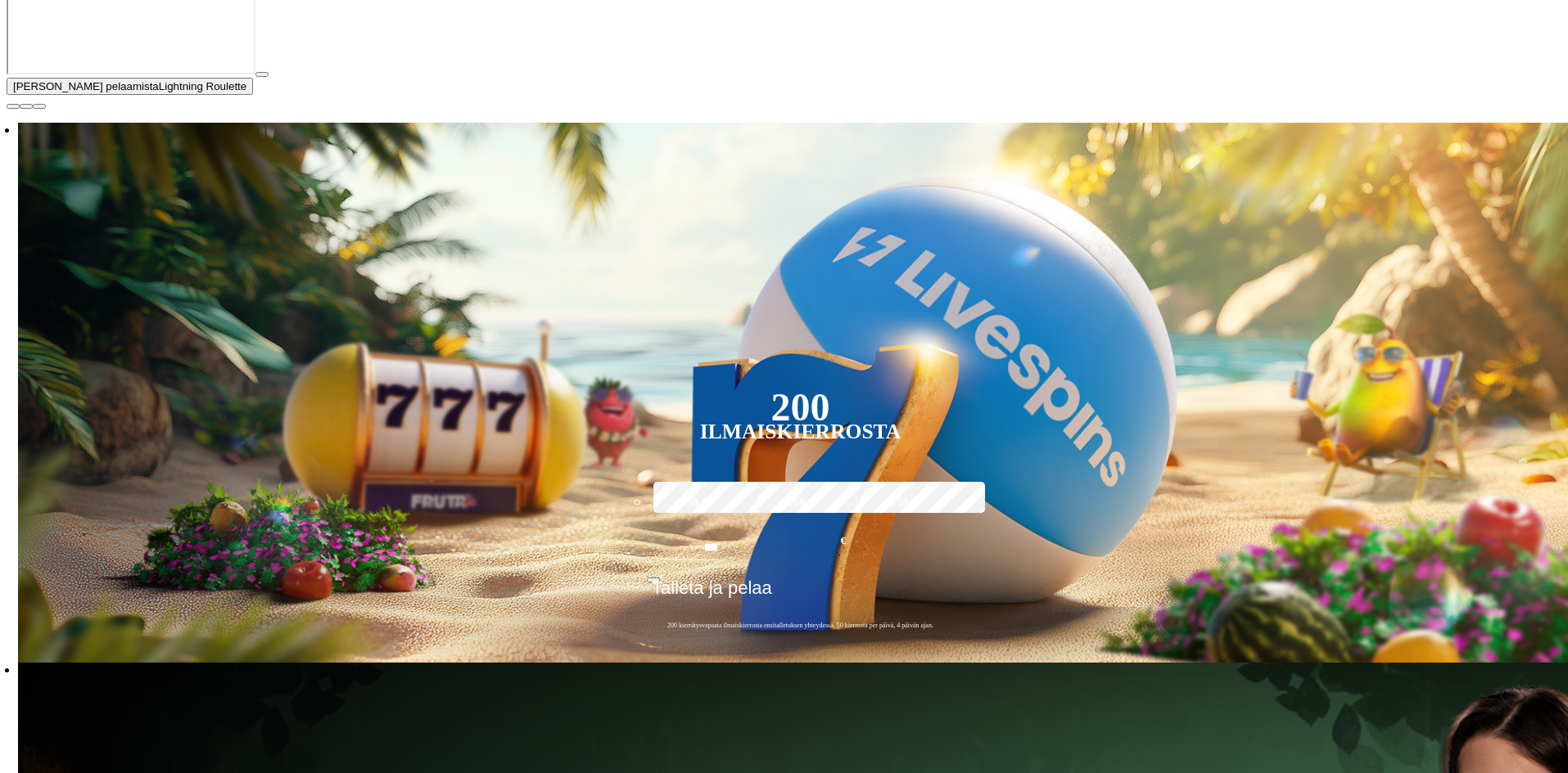
scroll to position [327, 0]
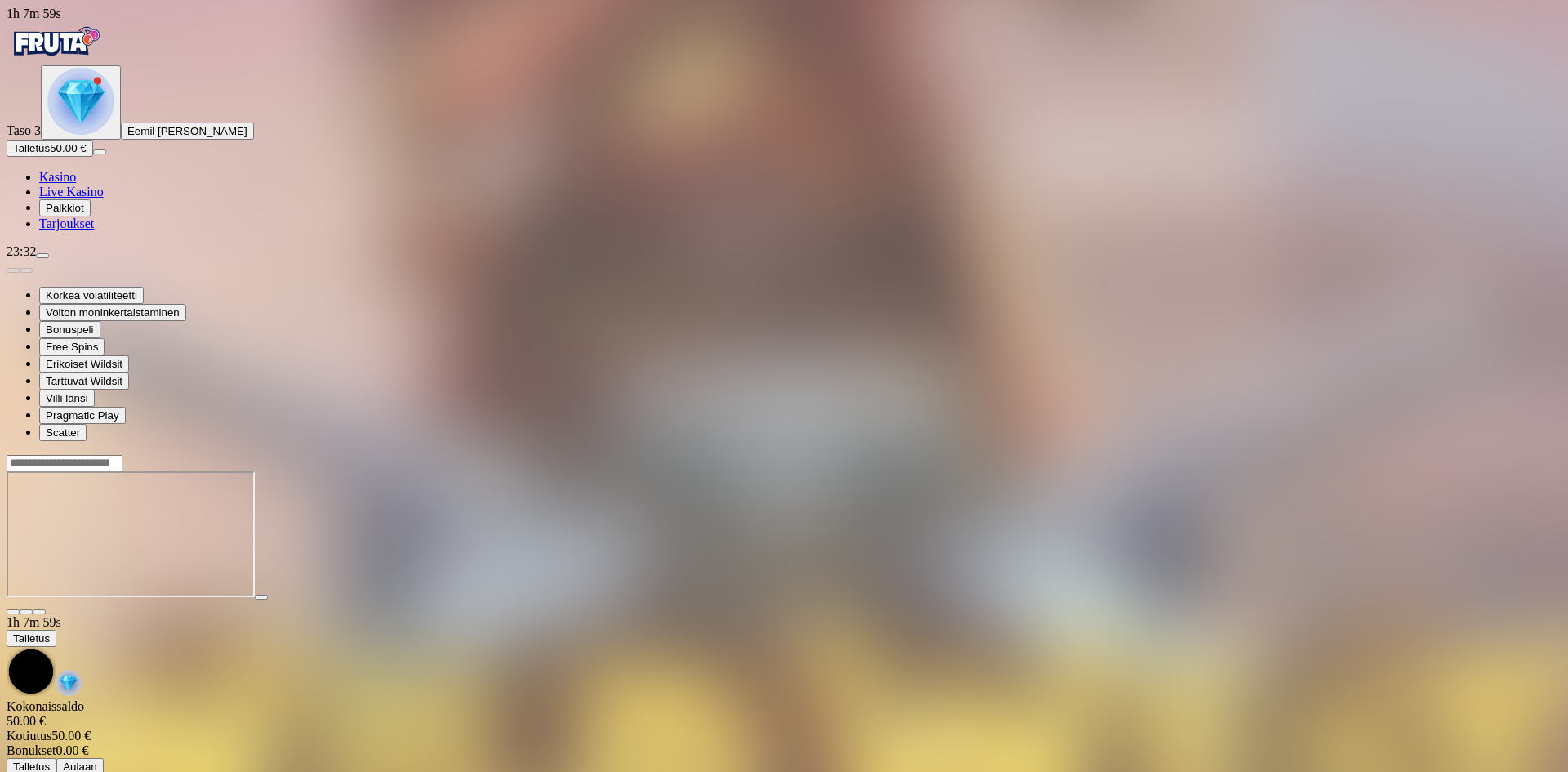
click at [95, 199] on span "Live Kasino" at bounding box center [72, 191] width 65 height 14
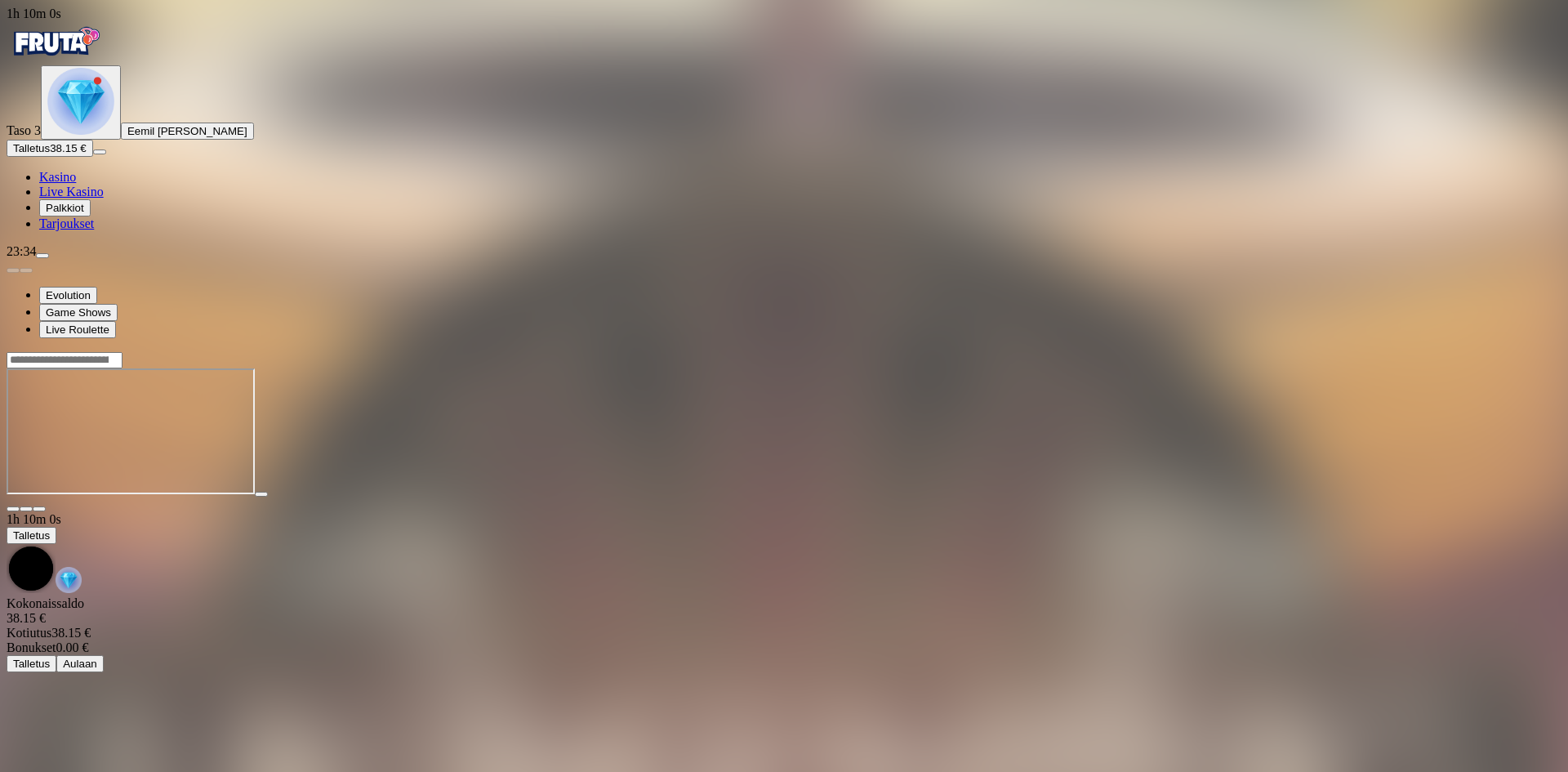
click at [75, 183] on span "Kasino" at bounding box center [57, 177] width 36 height 14
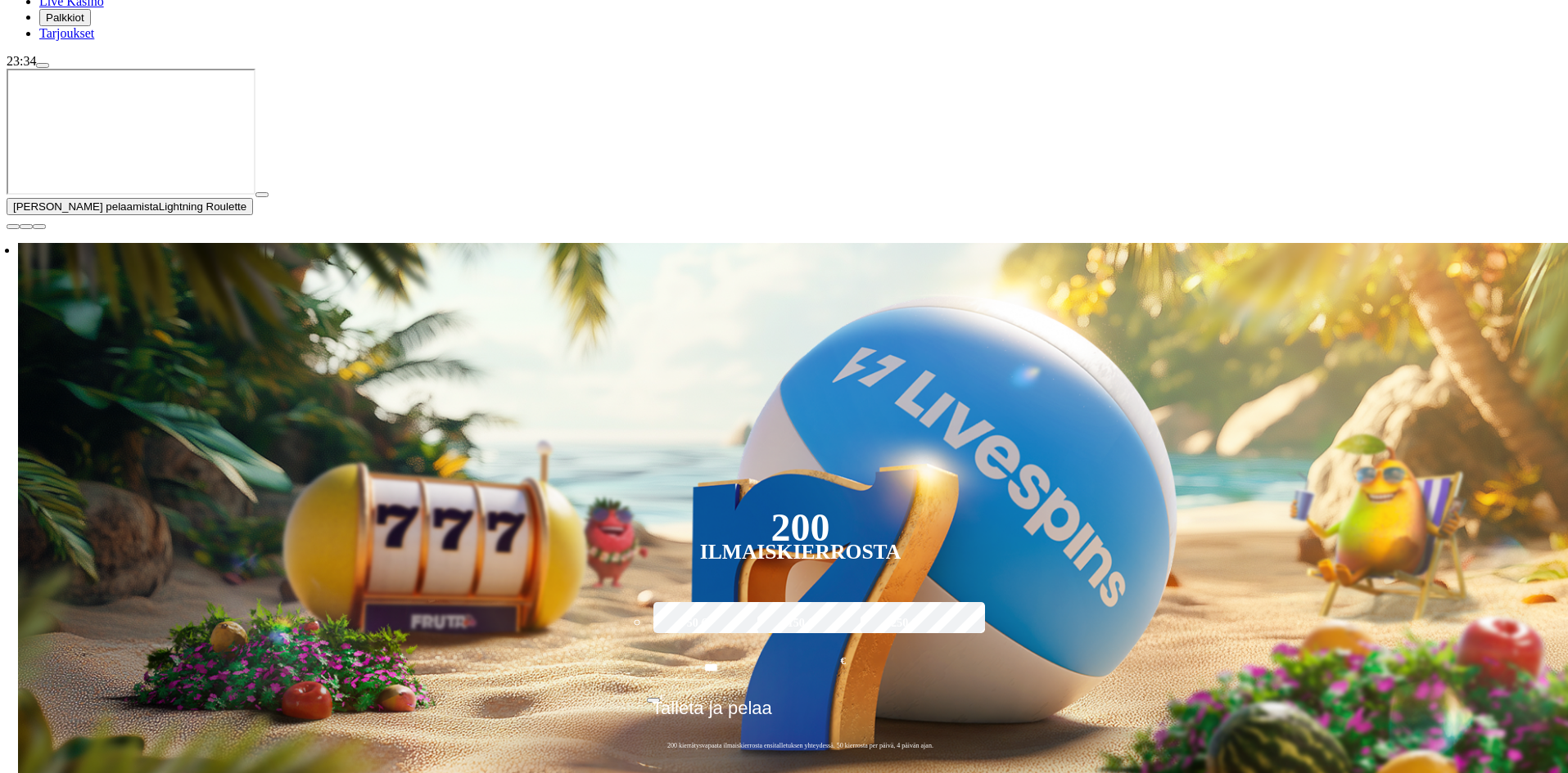
scroll to position [246, 0]
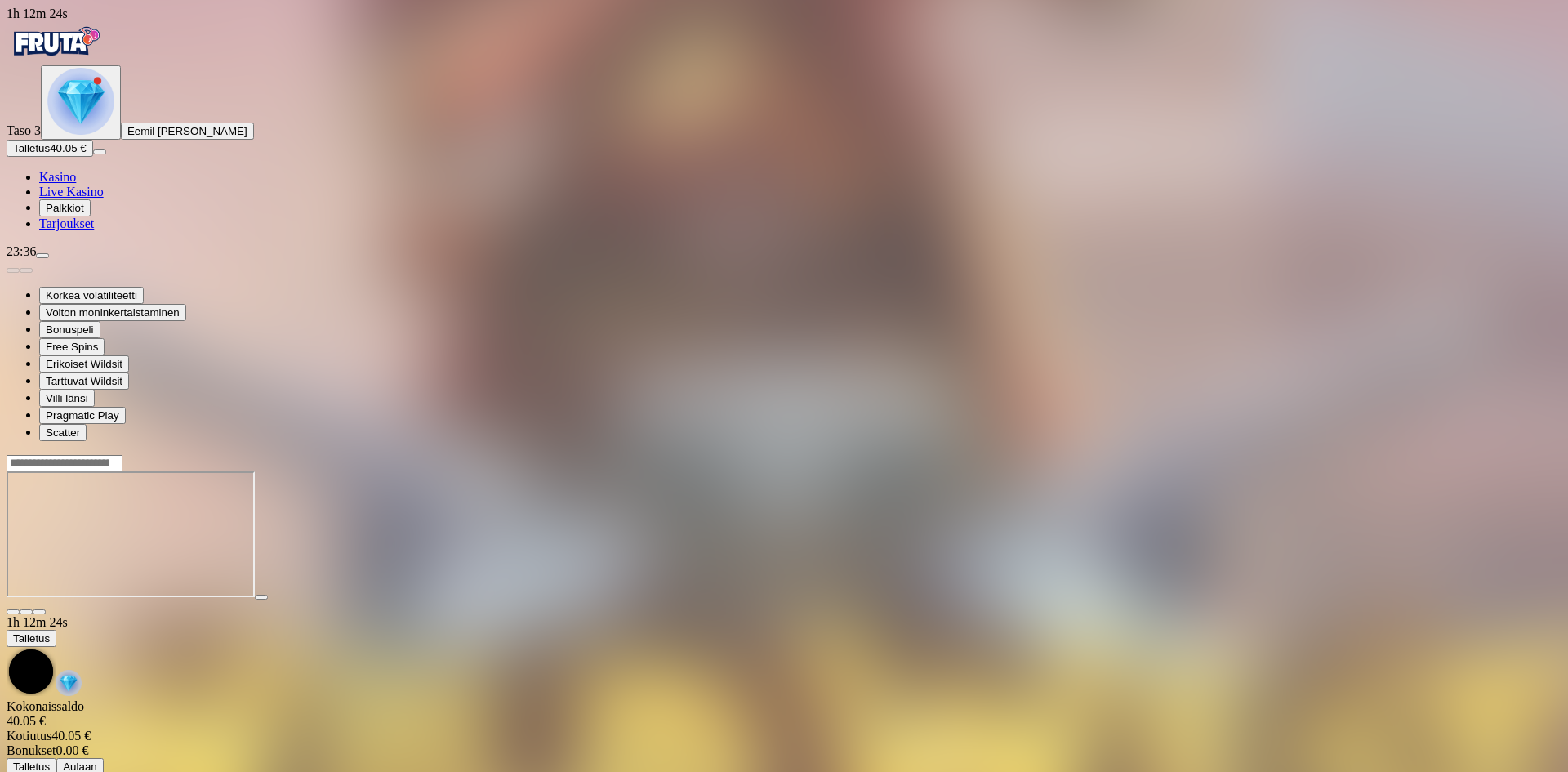
click at [79, 199] on span "Live Kasino" at bounding box center [72, 191] width 65 height 14
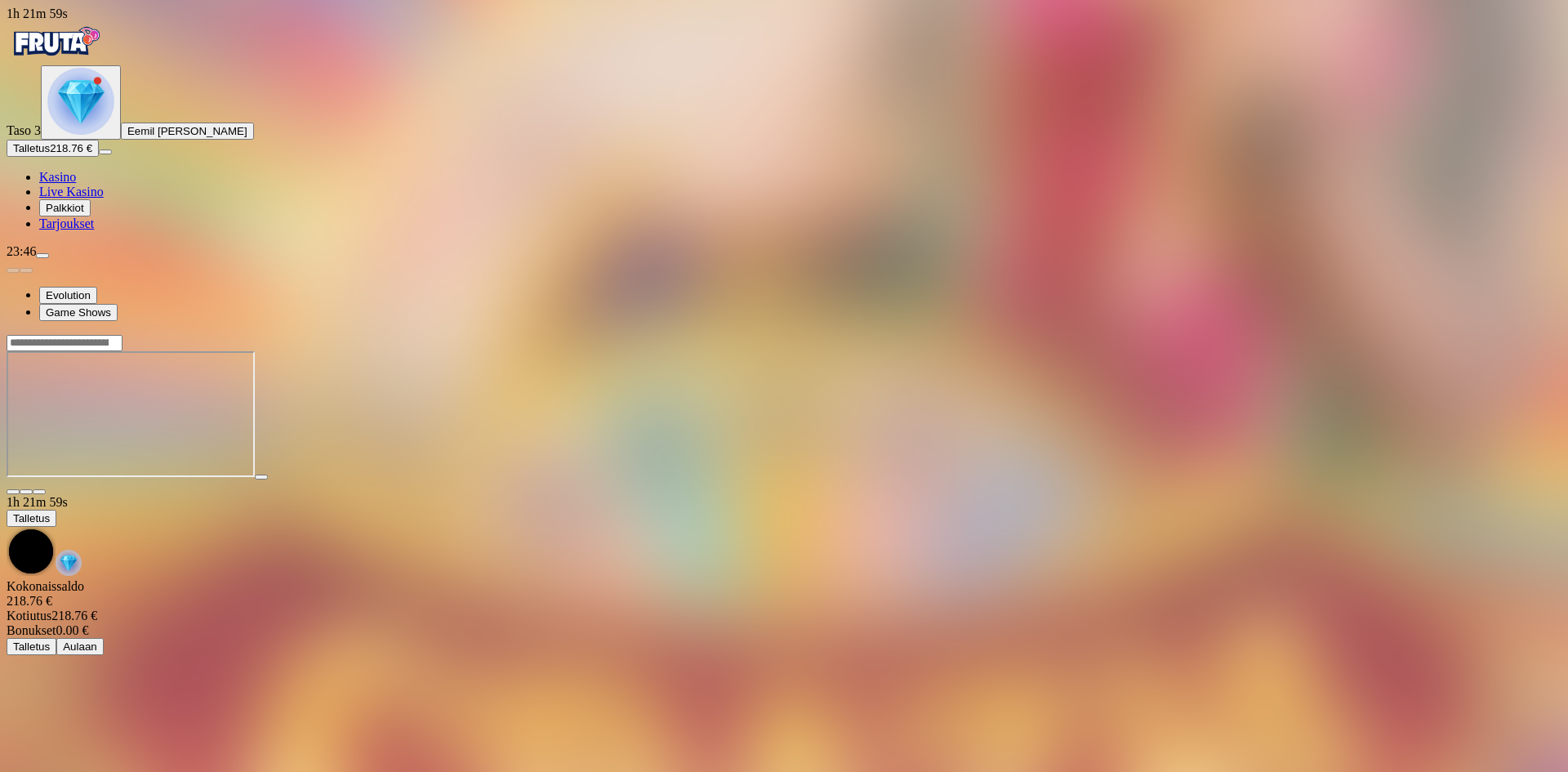
click at [76, 199] on span "Live Kasino" at bounding box center [72, 191] width 65 height 14
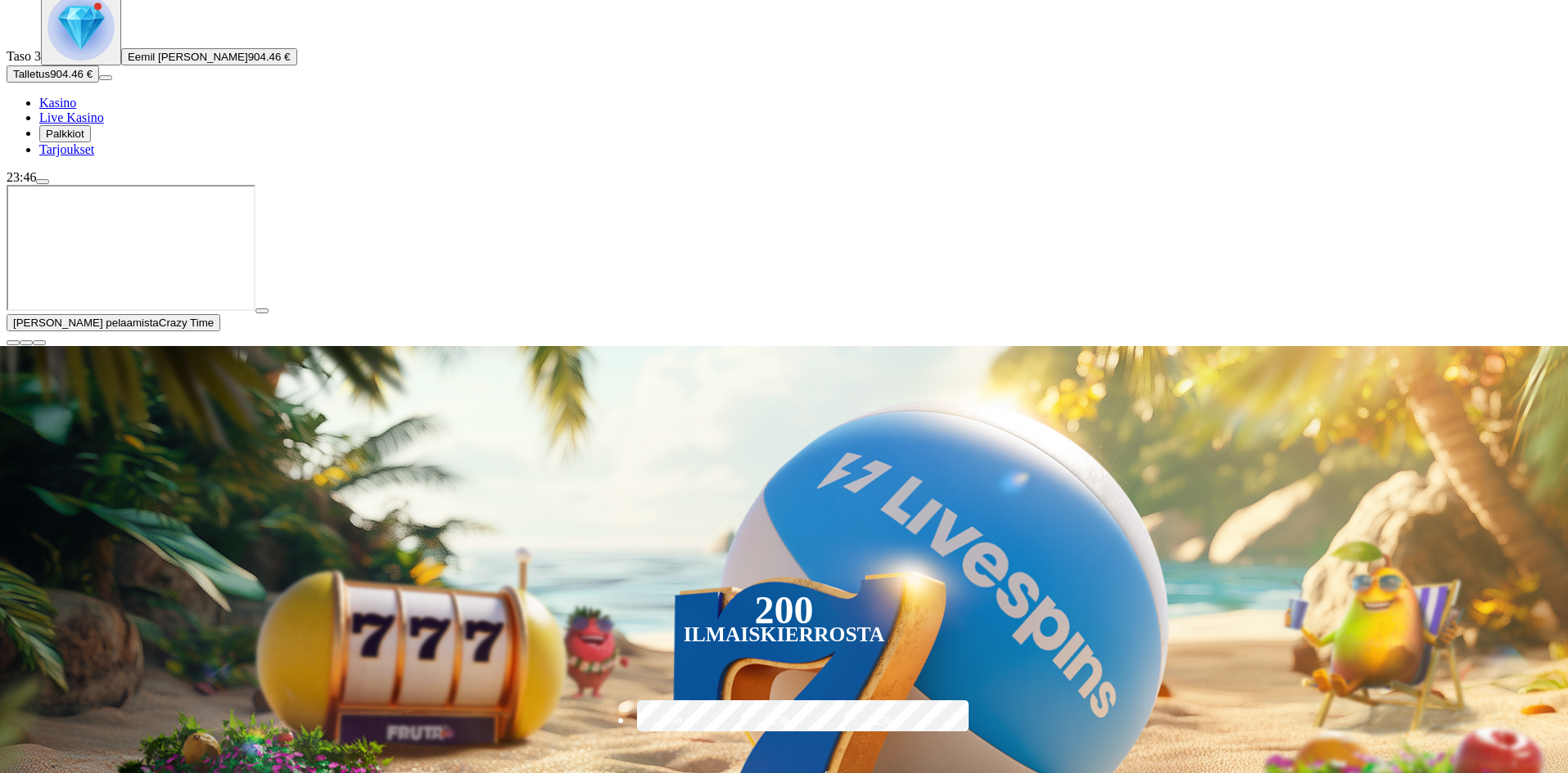
scroll to position [82, 0]
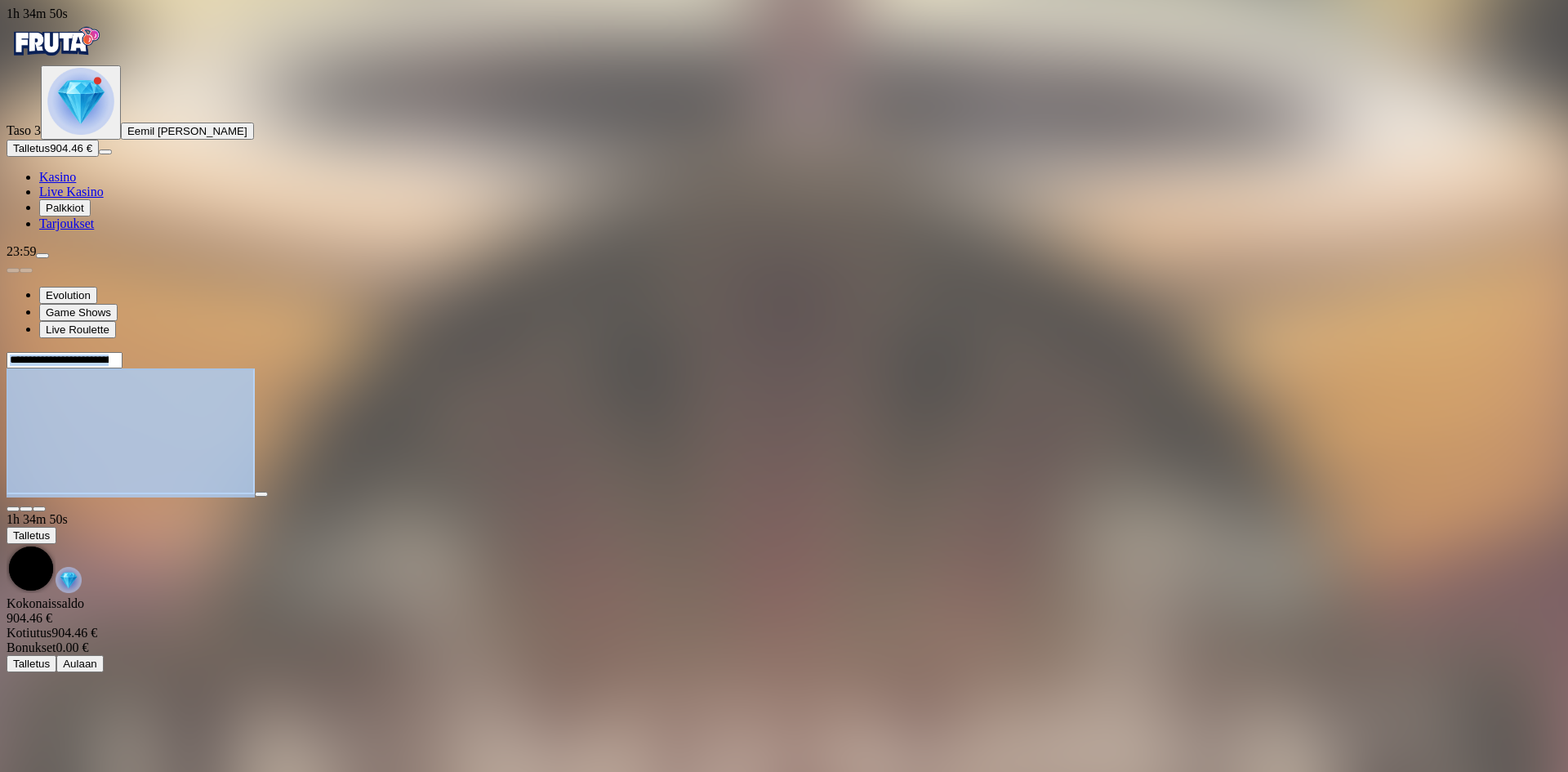
click at [42, 256] on span "menu icon" at bounding box center [42, 256] width 0 height 0
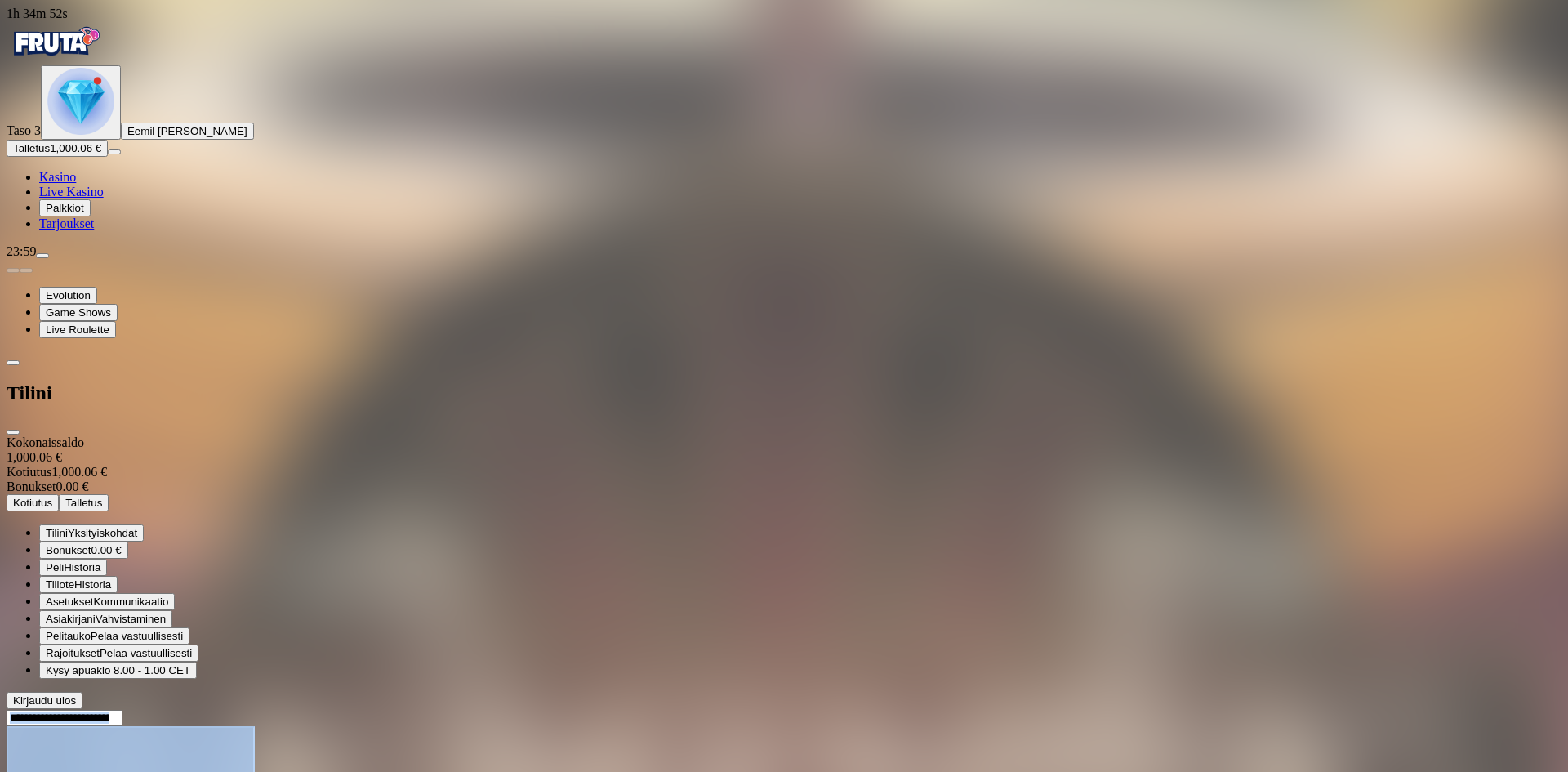
click at [59, 495] on button "Kotiutus" at bounding box center [32, 504] width 53 height 17
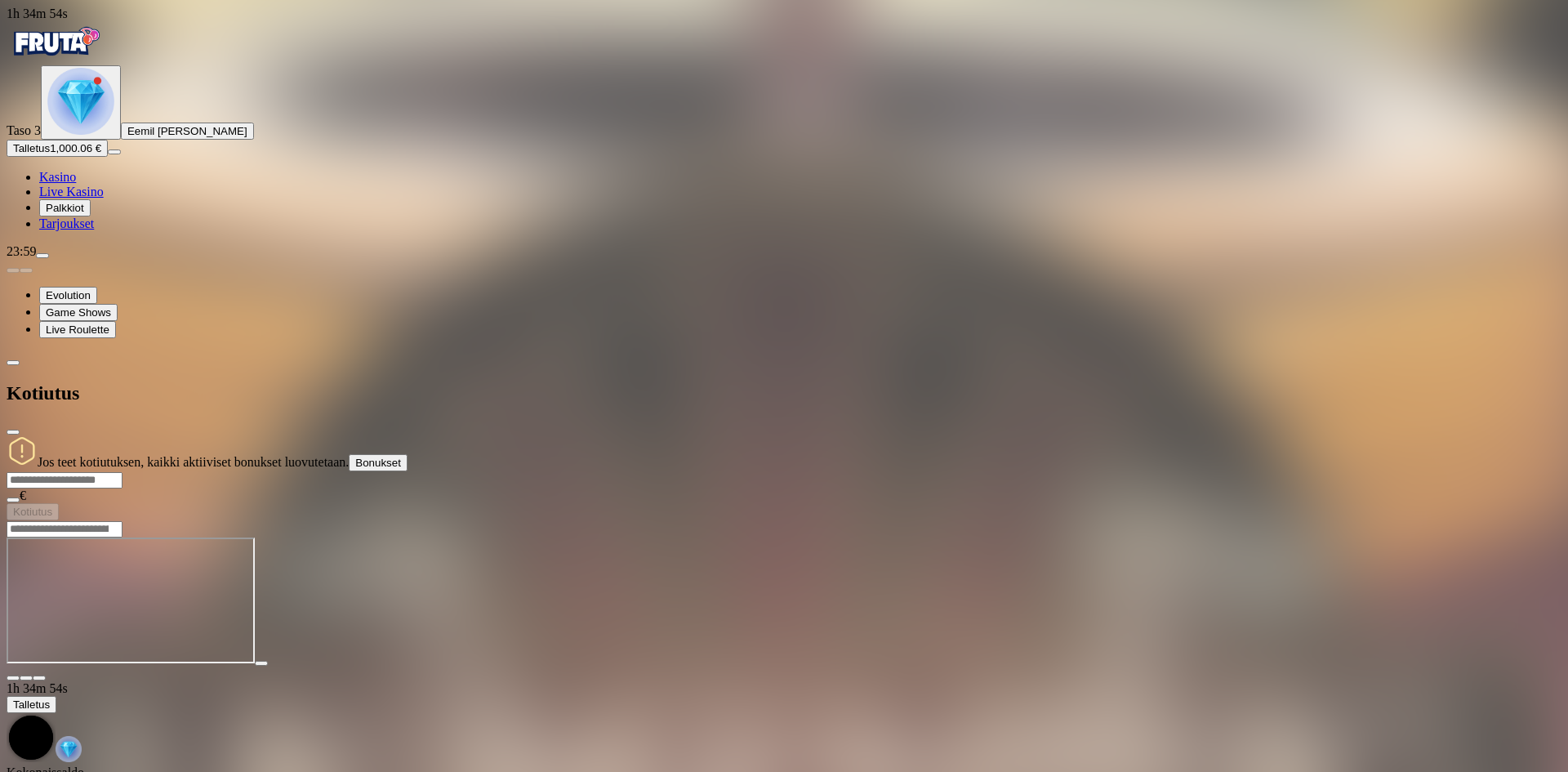
click at [370, 472] on form "€ Kotiutus" at bounding box center [784, 496] width 1556 height 49
type input "***"
click at [53, 505] on span "Kotiutus" at bounding box center [32, 511] width 39 height 12
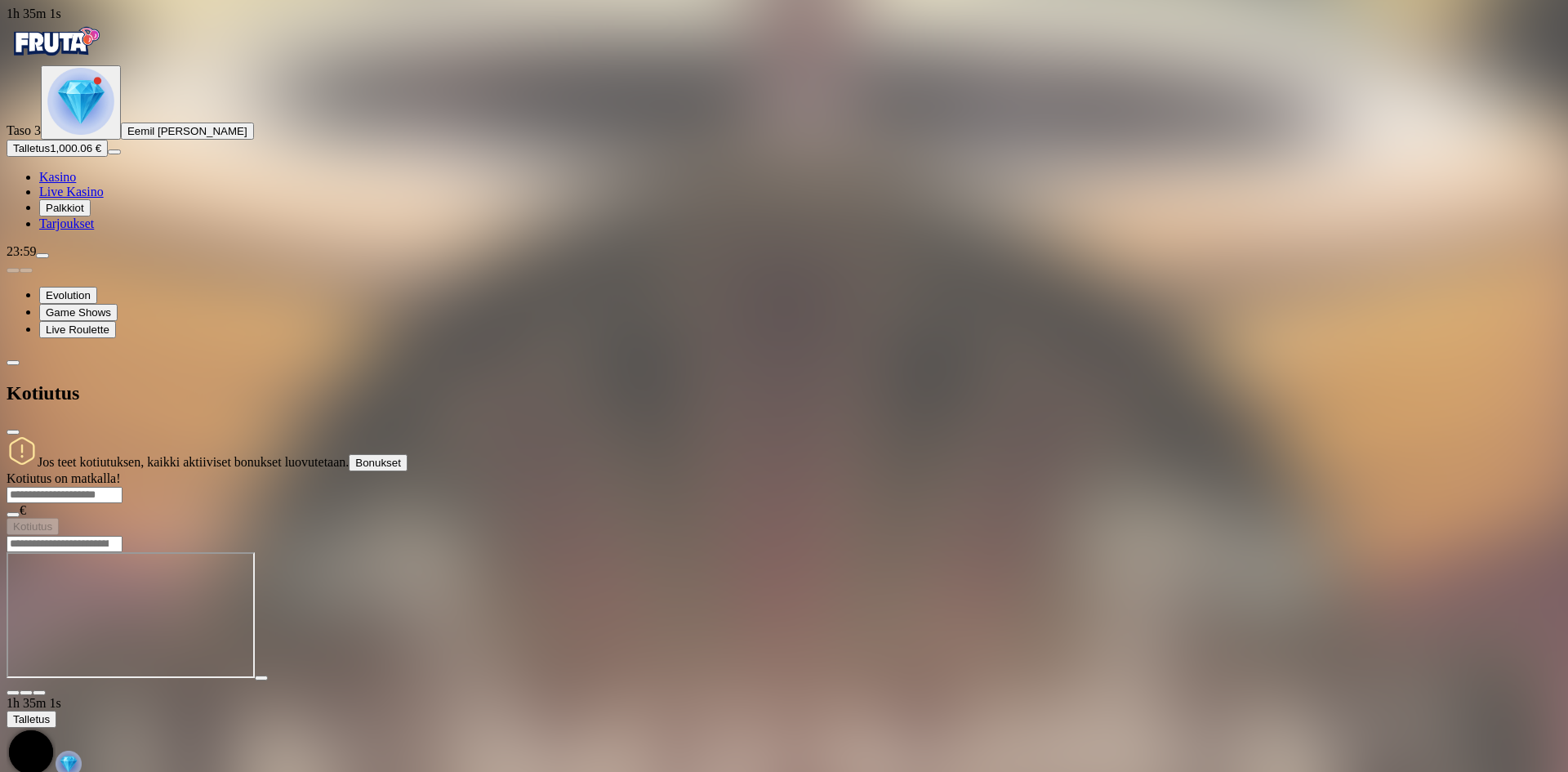
click at [66, 183] on span "Kasino" at bounding box center [57, 177] width 36 height 14
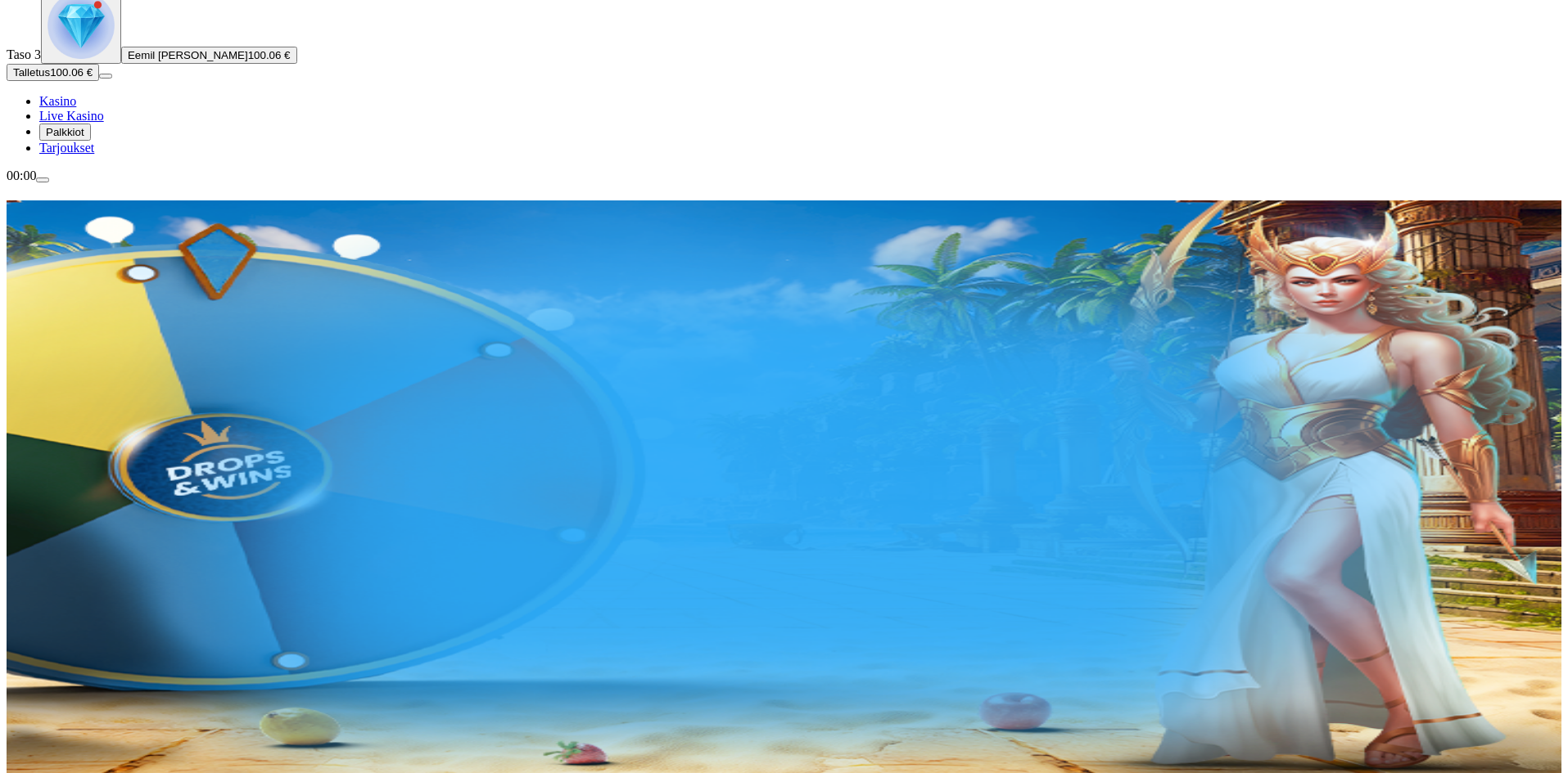
scroll to position [82, 0]
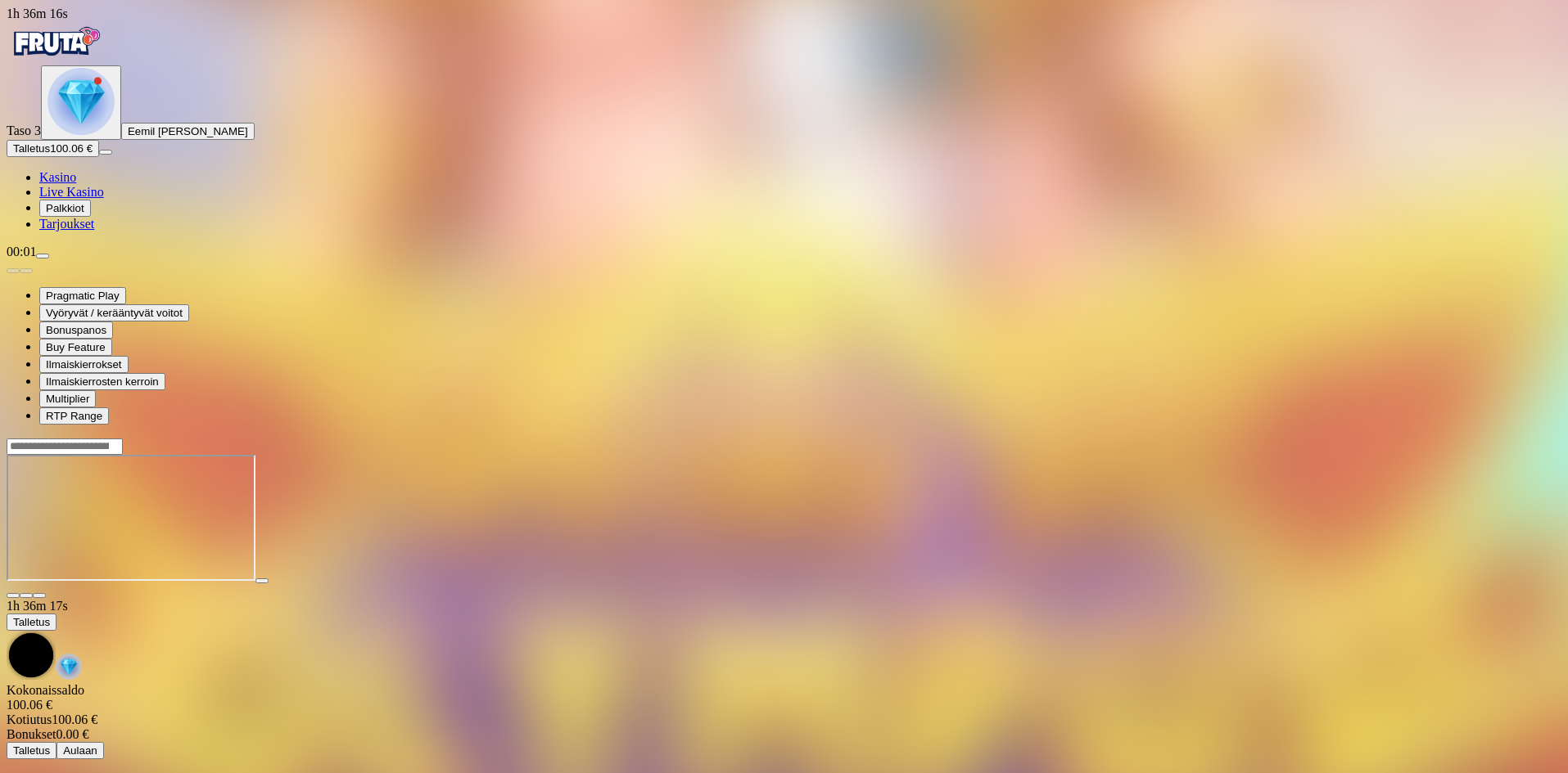
click at [96, 199] on span "Live Kasino" at bounding box center [72, 191] width 65 height 14
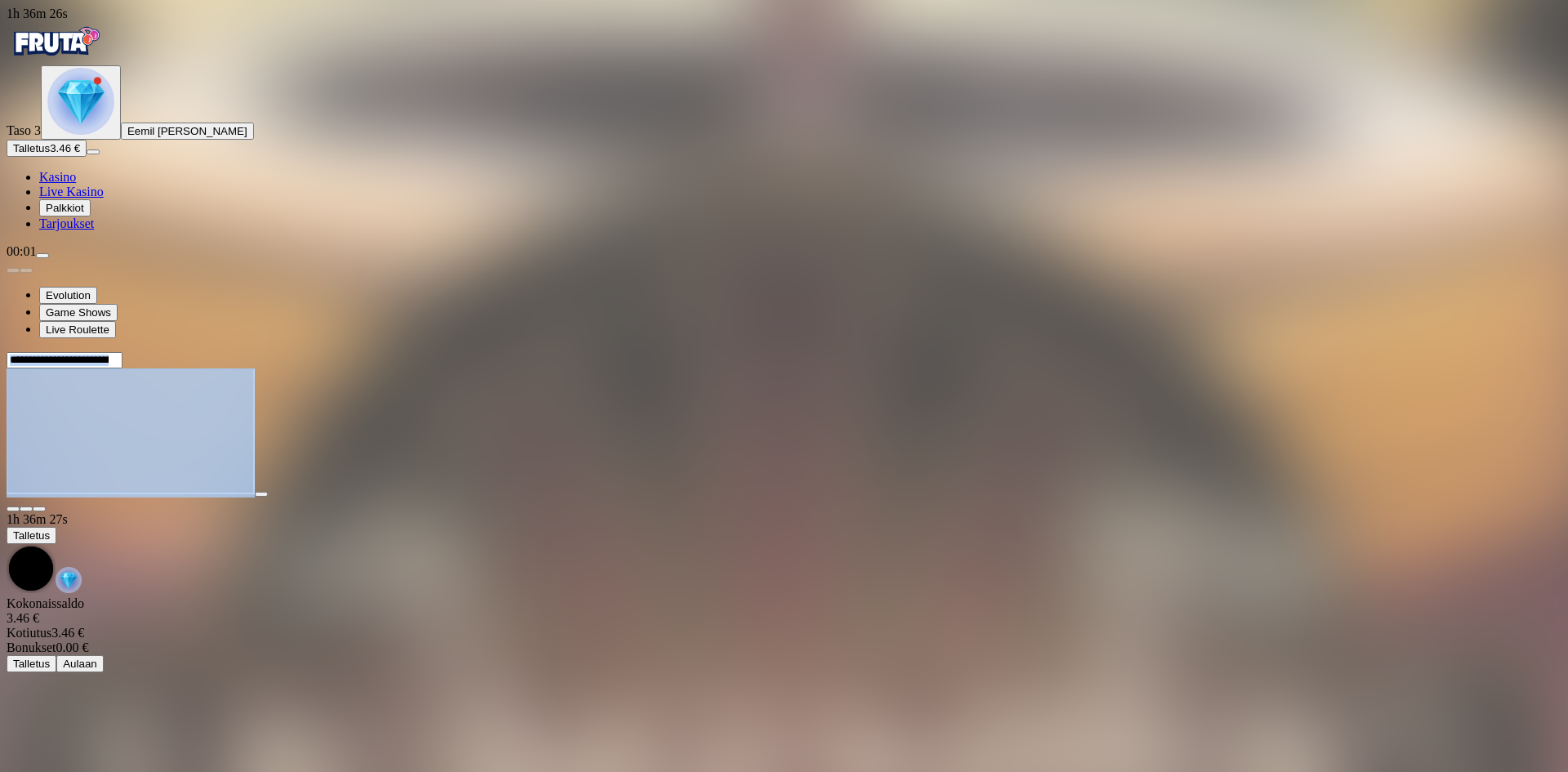
click at [1527, 352] on div at bounding box center [784, 432] width 1556 height 161
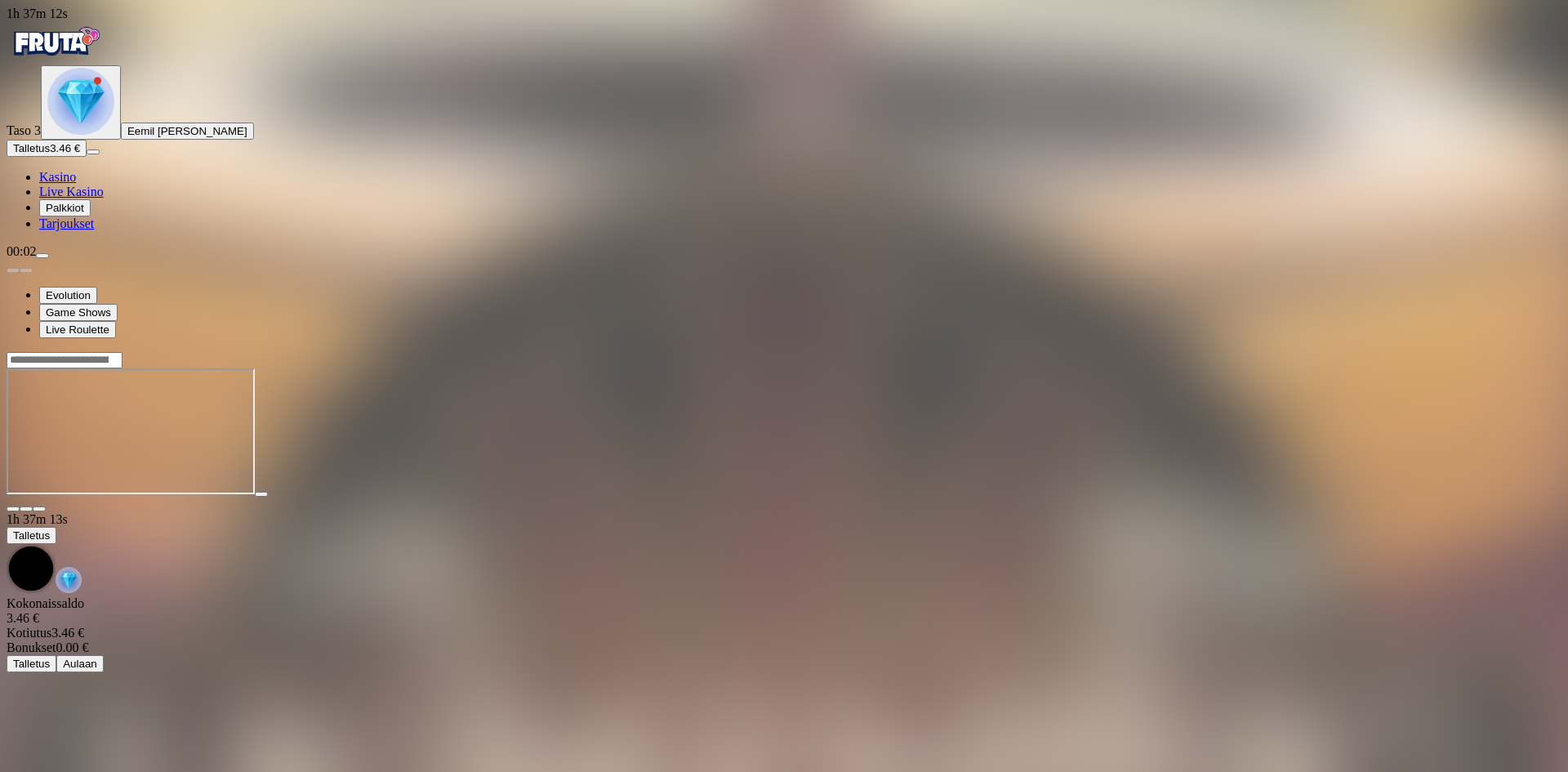
click at [91, 62] on img "Primary" at bounding box center [55, 41] width 98 height 41
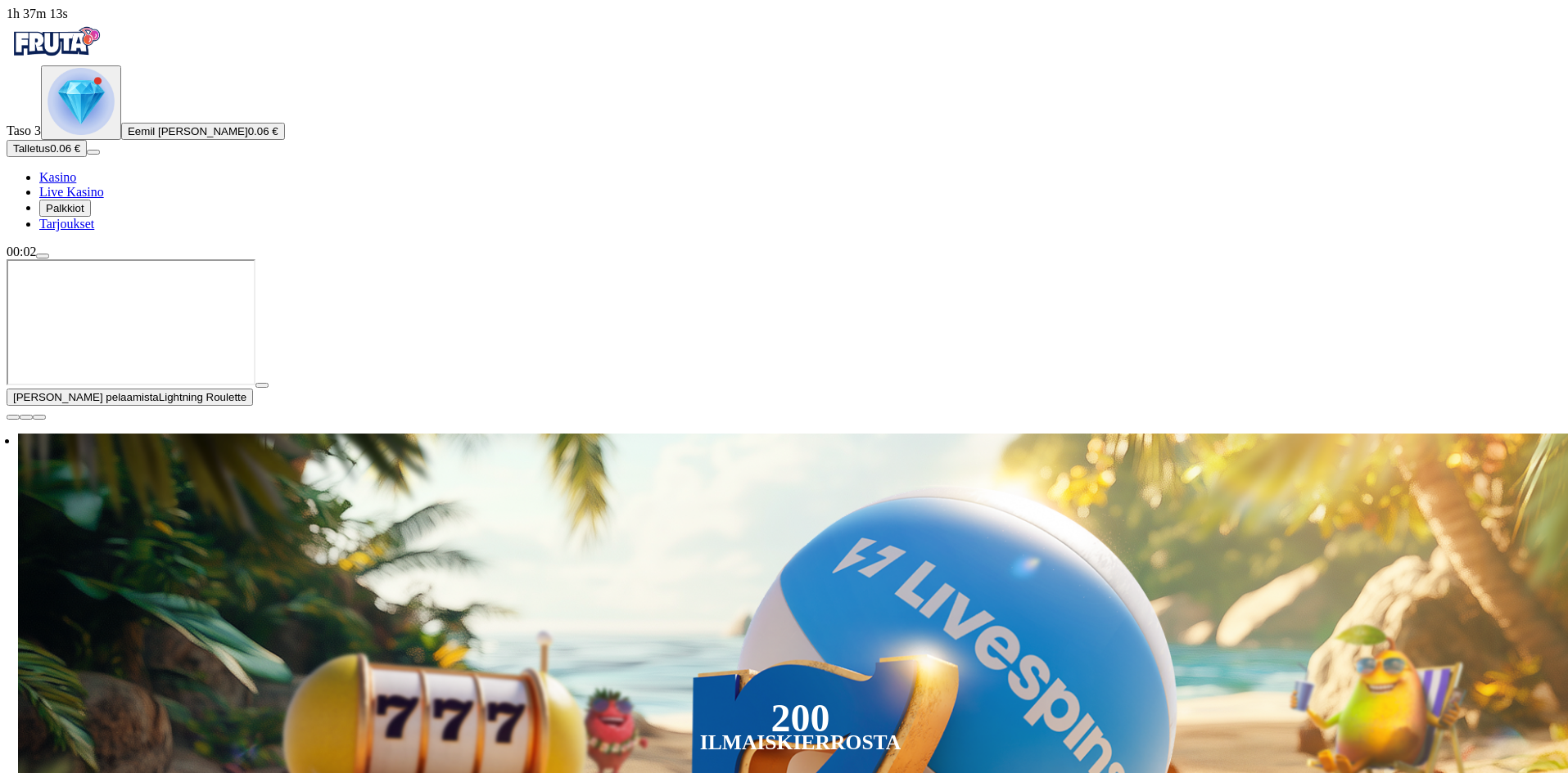
click at [104, 135] on img "Primary" at bounding box center [81, 101] width 67 height 67
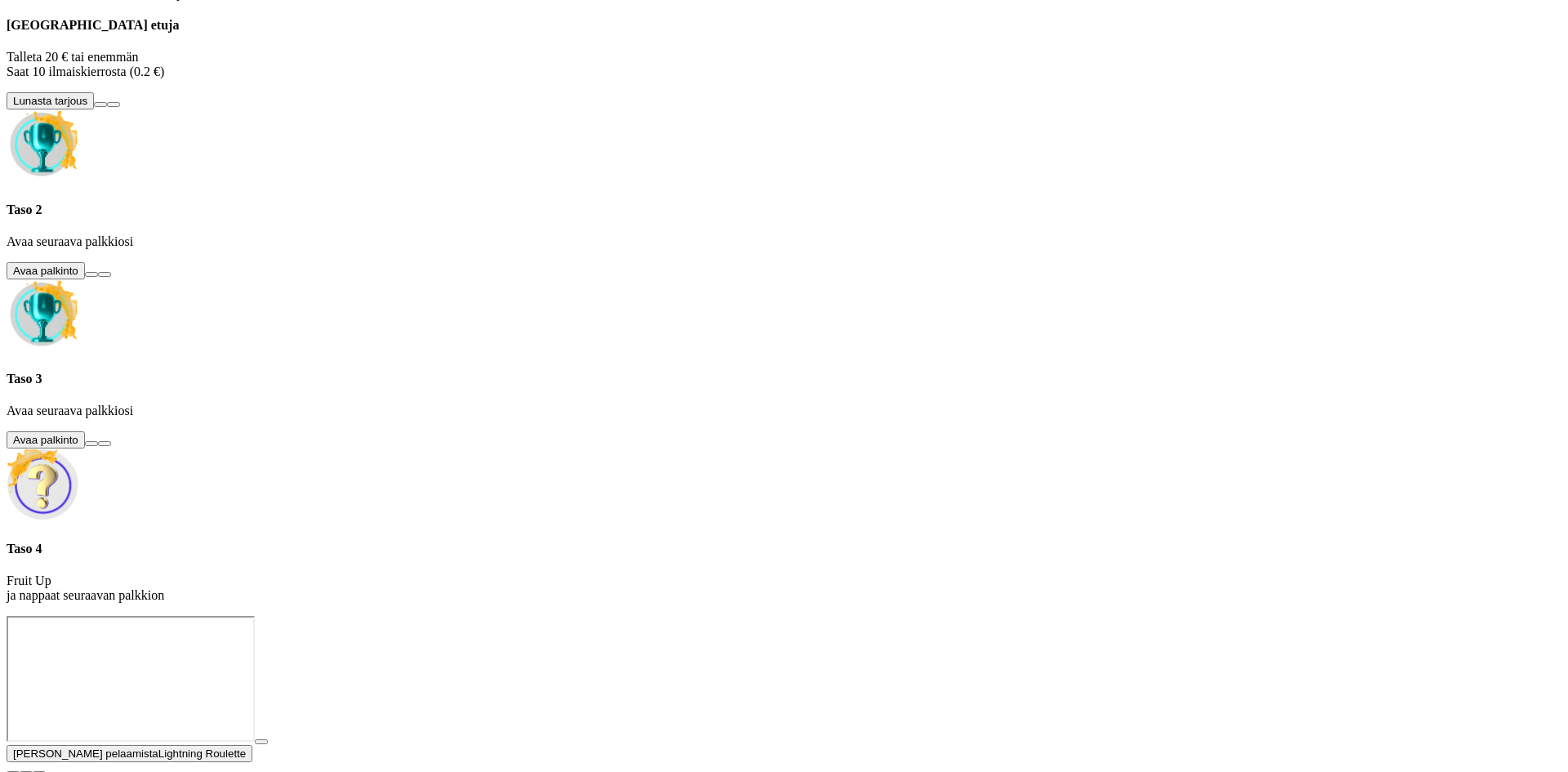
scroll to position [82, 0]
click at [98, 446] on button at bounding box center [92, 443] width 13 height 5
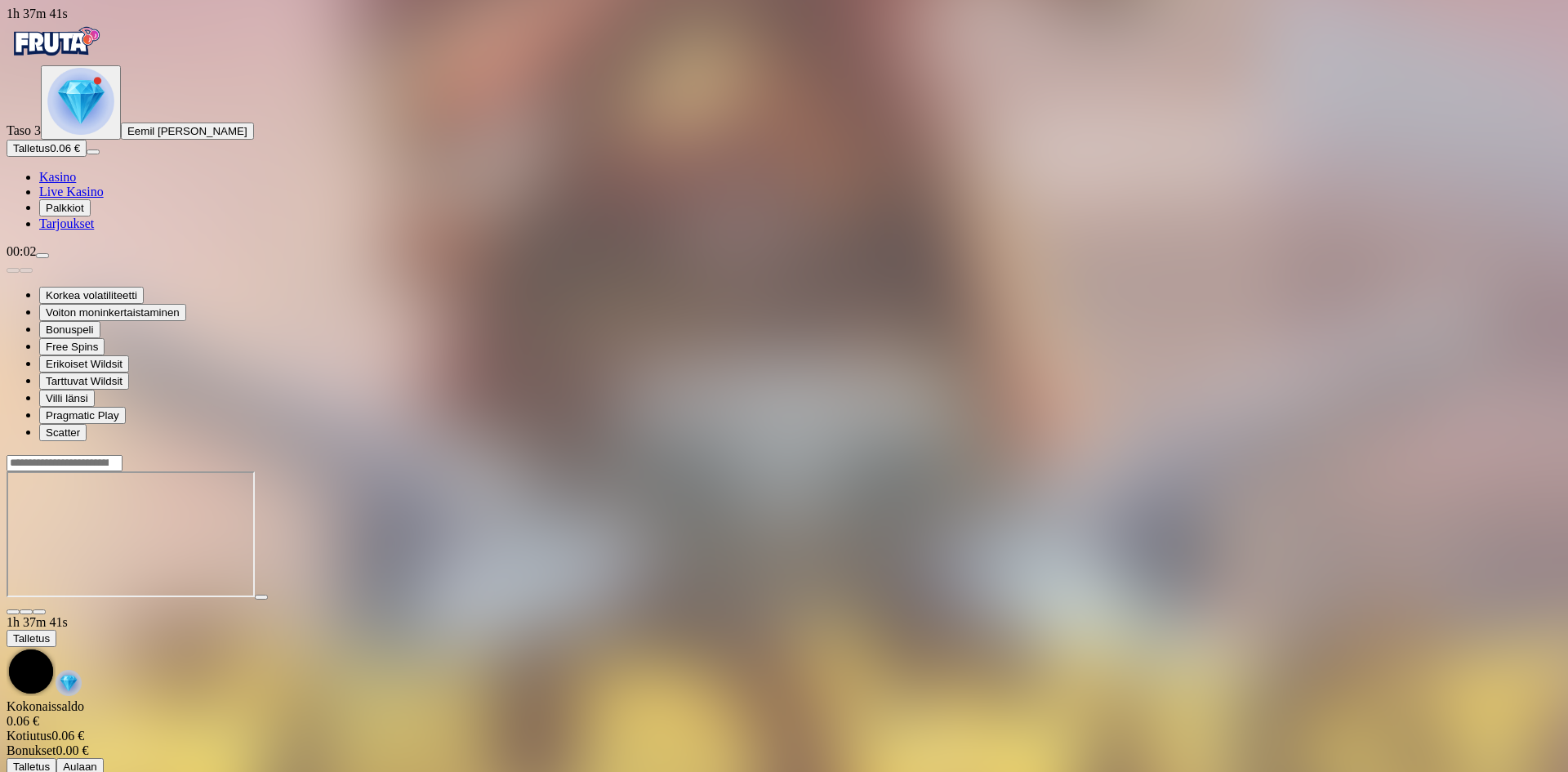
click at [82, 214] on span "Palkkiot" at bounding box center [65, 207] width 38 height 12
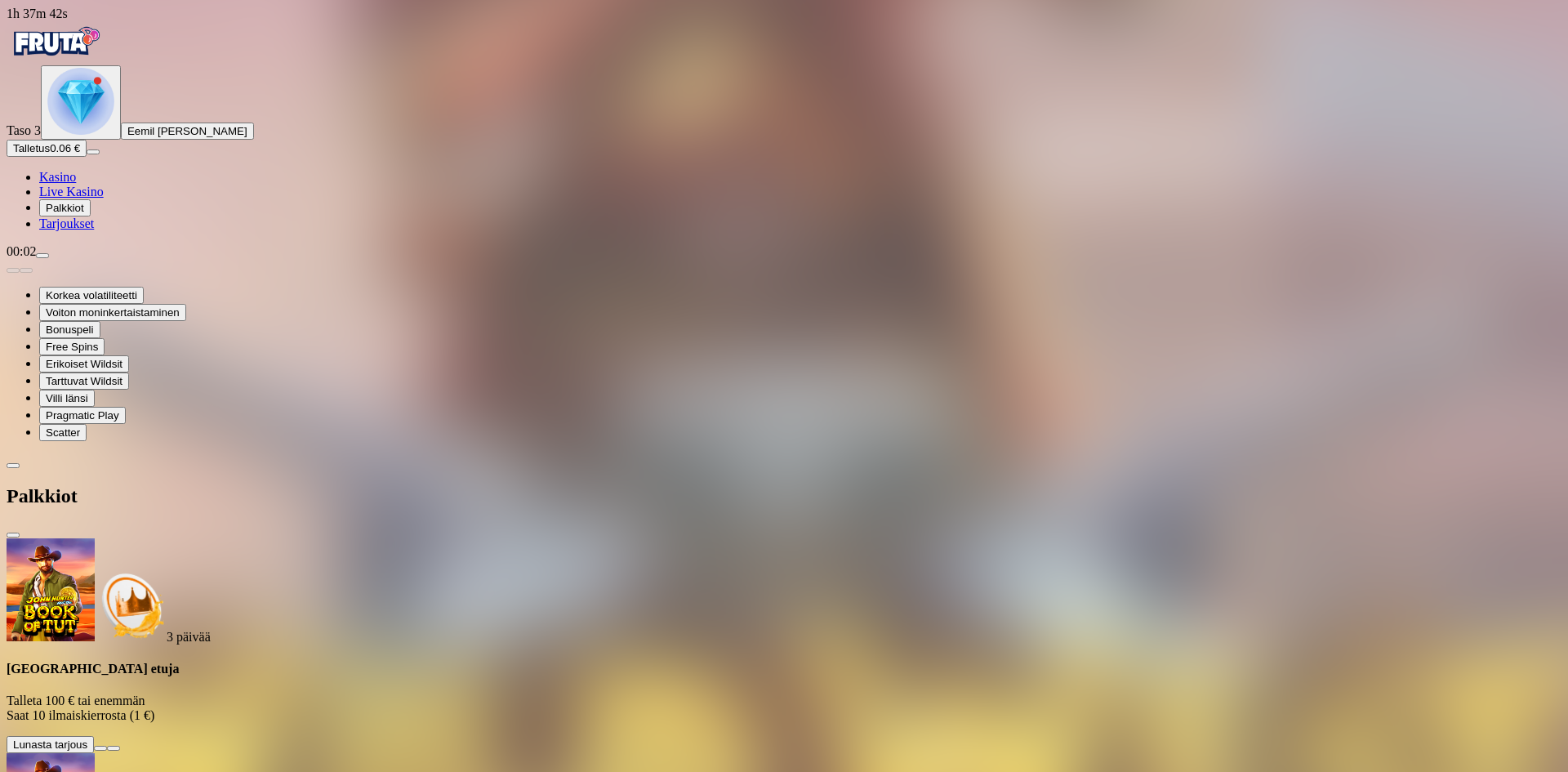
scroll to position [9, 0]
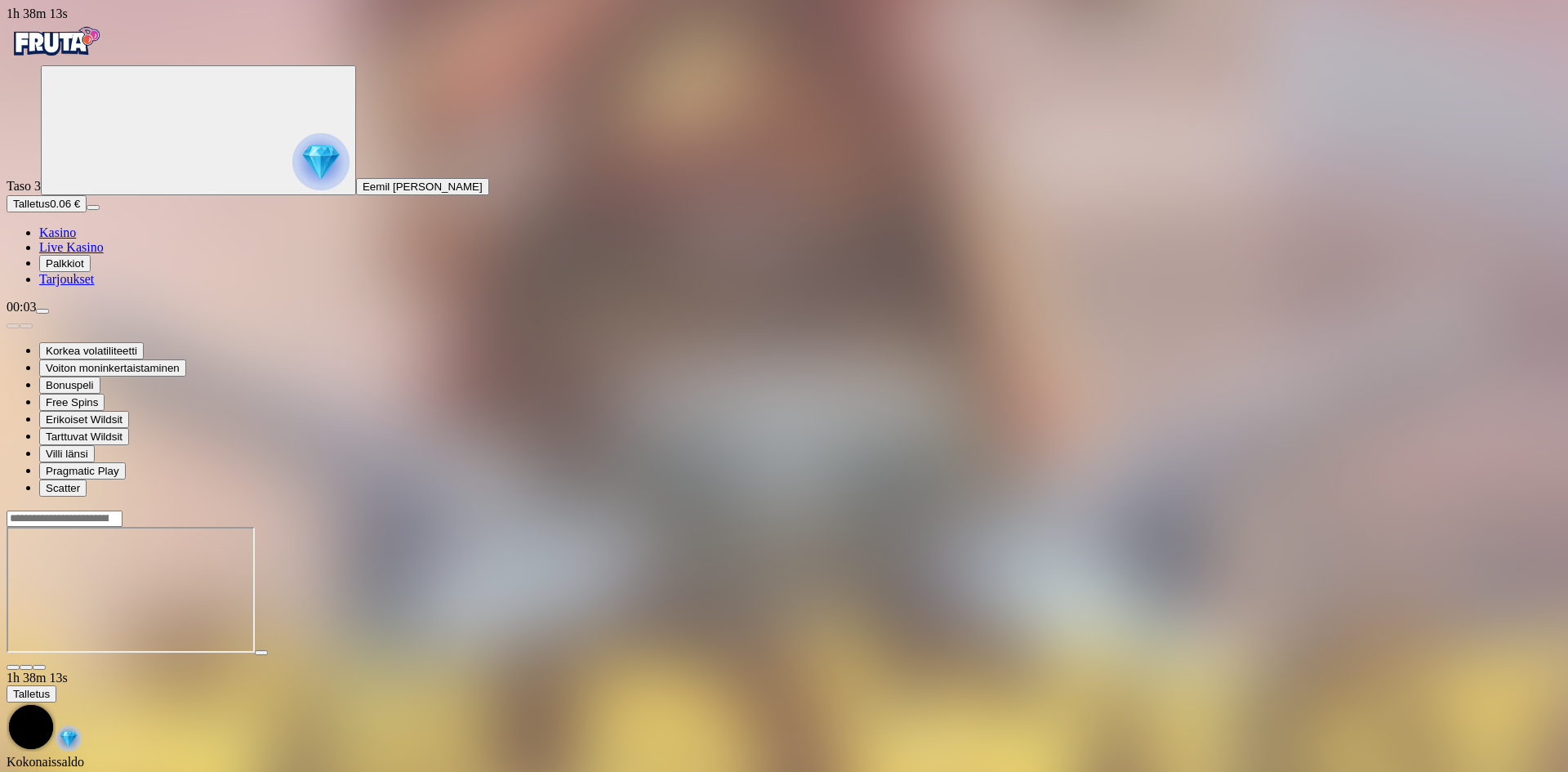
click at [76, 240] on span "Kasino" at bounding box center [57, 232] width 36 height 14
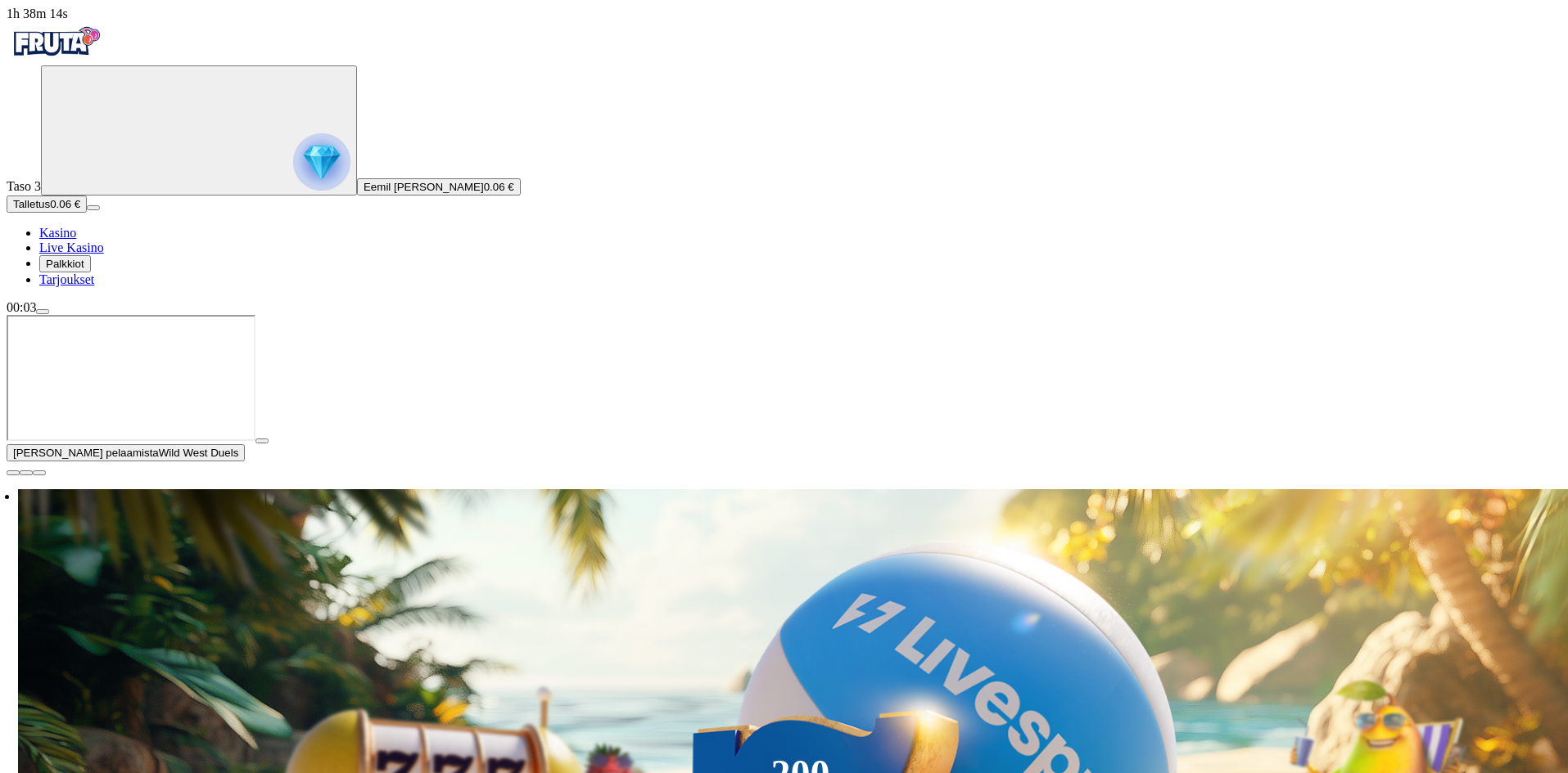
click at [364, 193] on span "Eemil [PERSON_NAME]" at bounding box center [424, 187] width 121 height 12
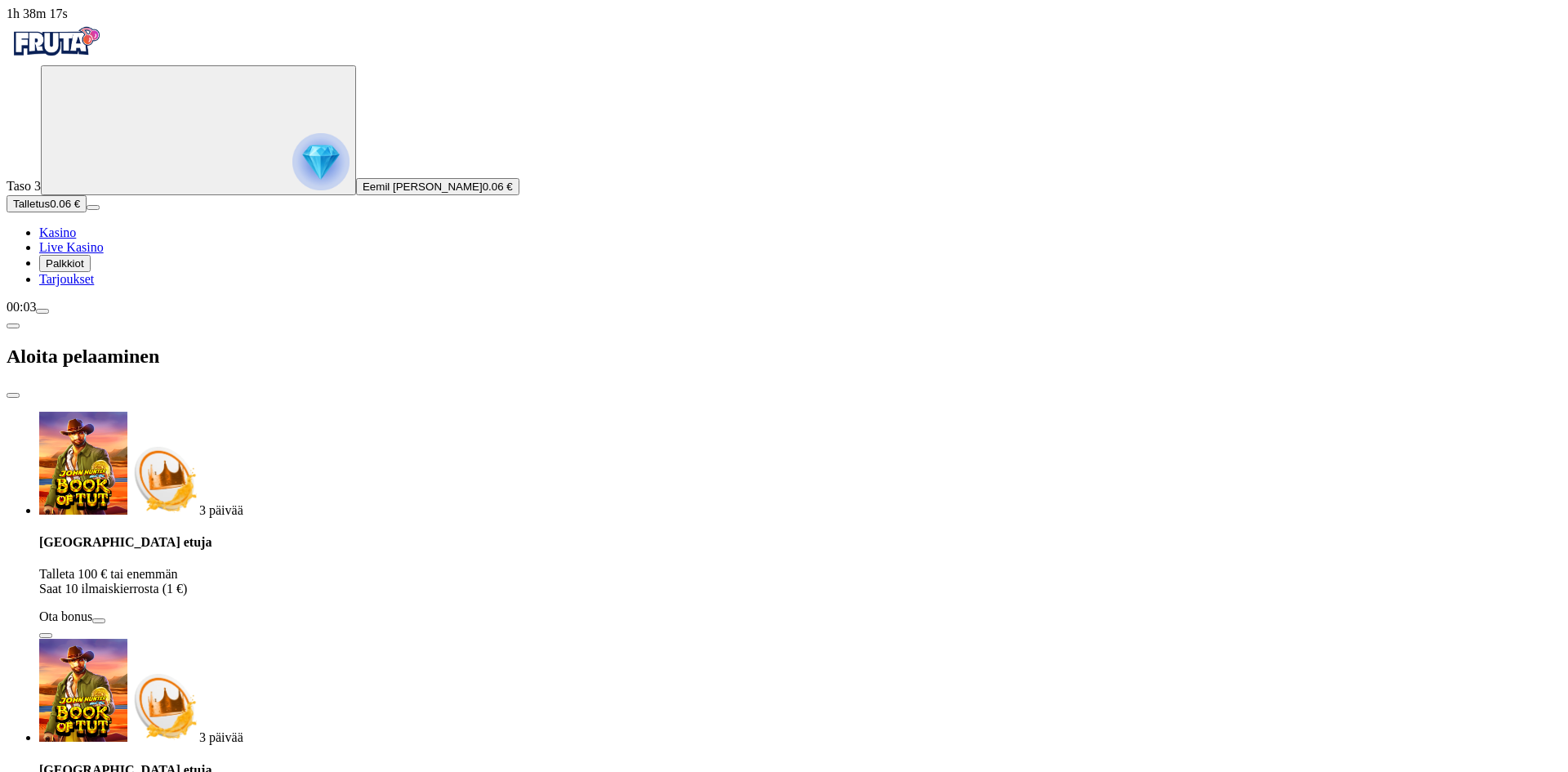
click at [292, 190] on img "Primary" at bounding box center [321, 161] width 57 height 57
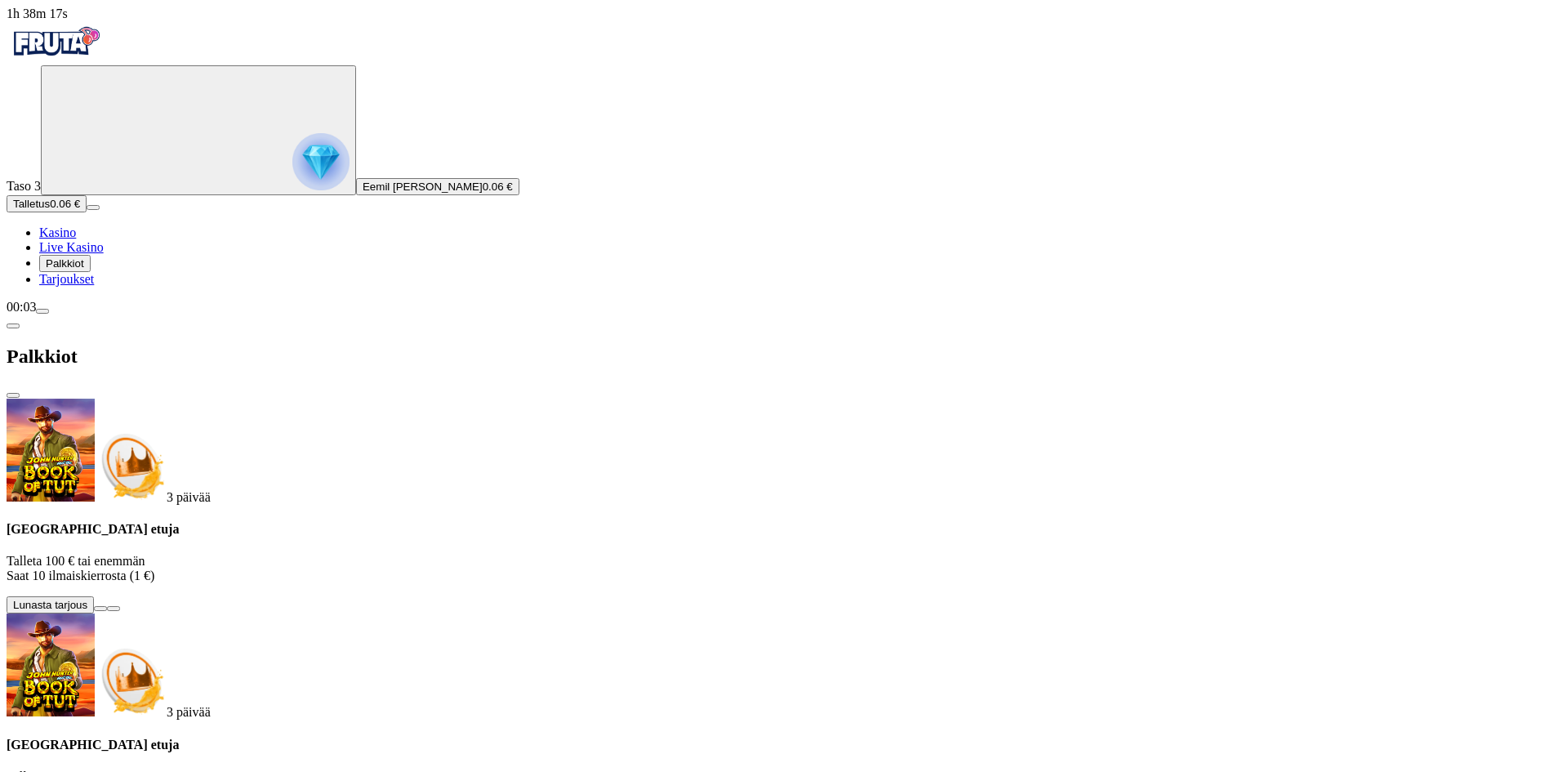
scroll to position [879, 0]
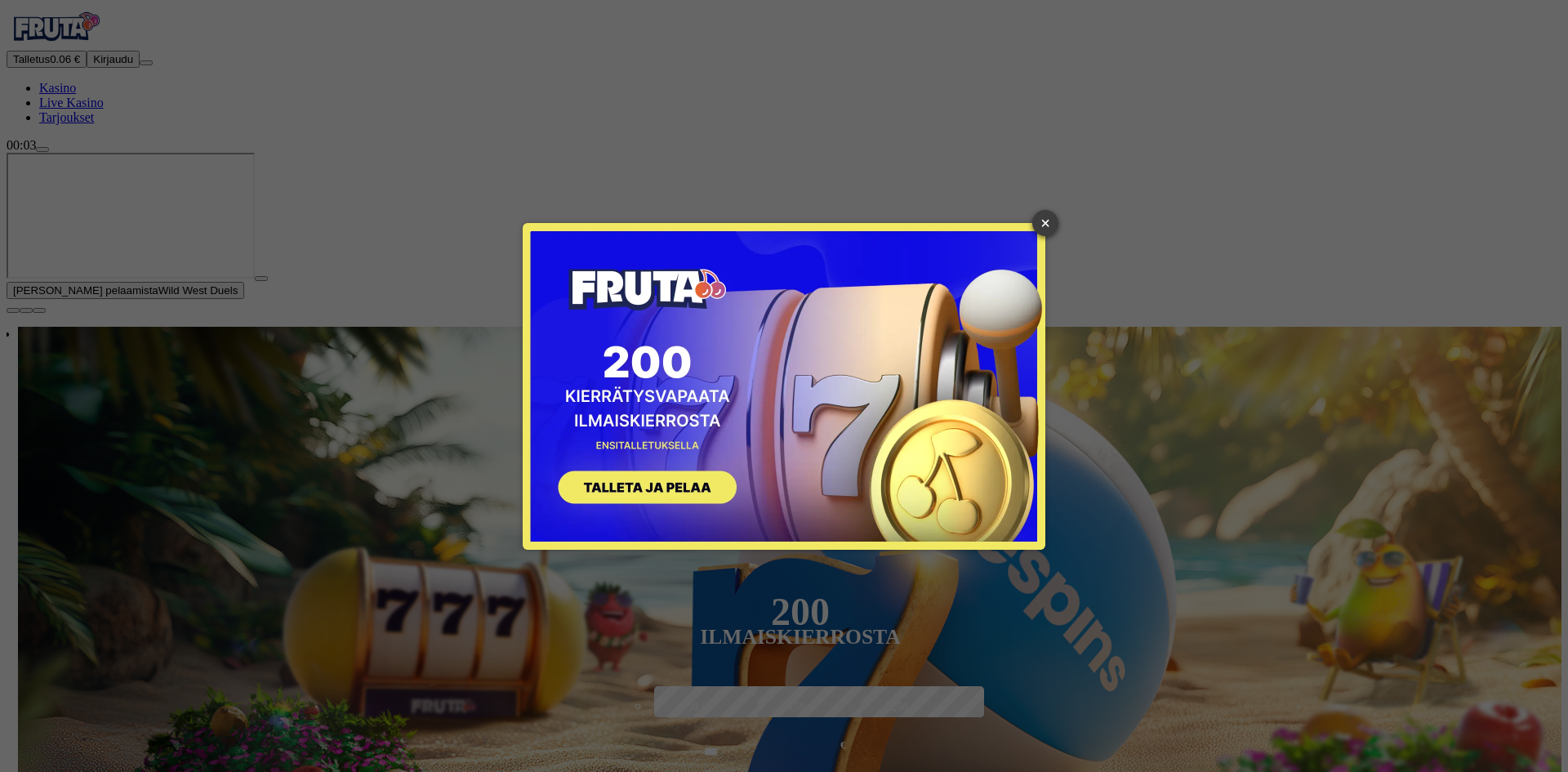
click at [1046, 232] on link "×" at bounding box center [1045, 223] width 26 height 26
